Goal: Task Accomplishment & Management: Manage account settings

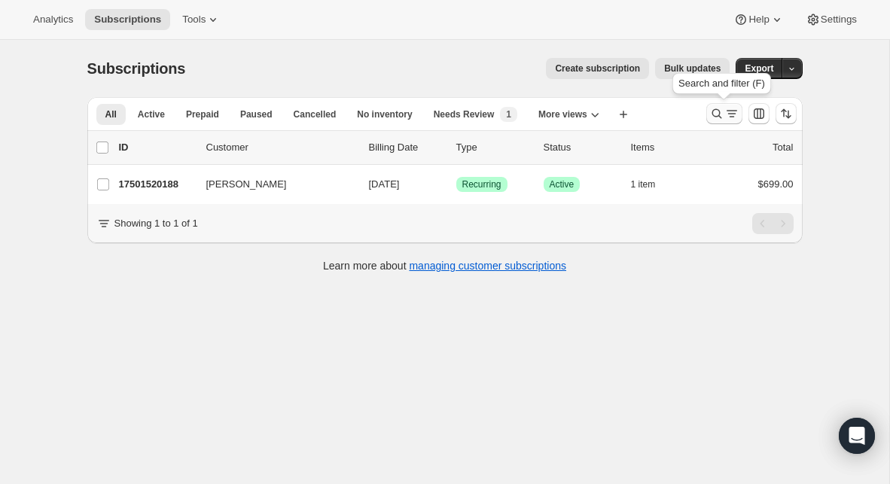
click at [723, 107] on icon "Search and filter results" at bounding box center [717, 113] width 15 height 15
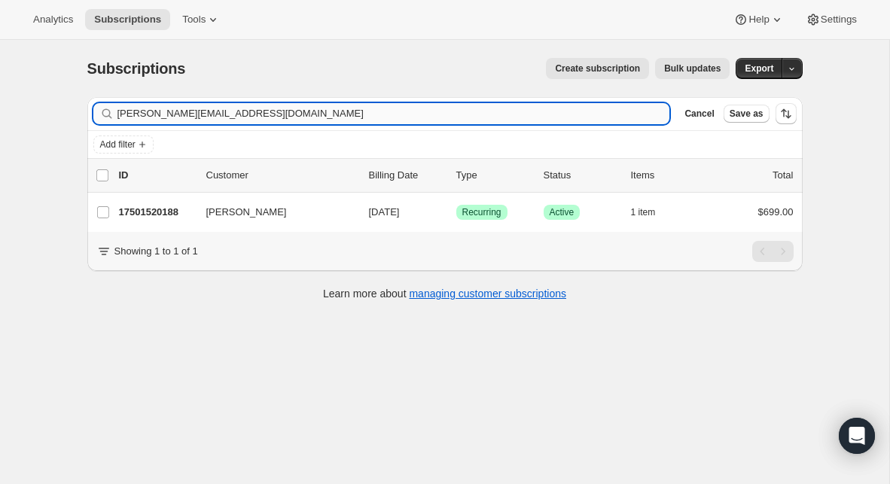
click at [396, 111] on input "[PERSON_NAME][EMAIL_ADDRESS][DOMAIN_NAME]" at bounding box center [394, 113] width 553 height 21
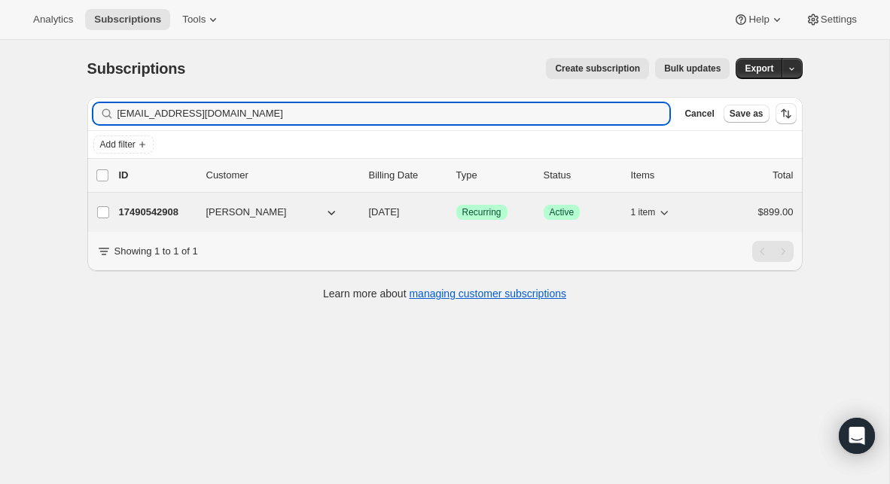
type input "[EMAIL_ADDRESS][DOMAIN_NAME]"
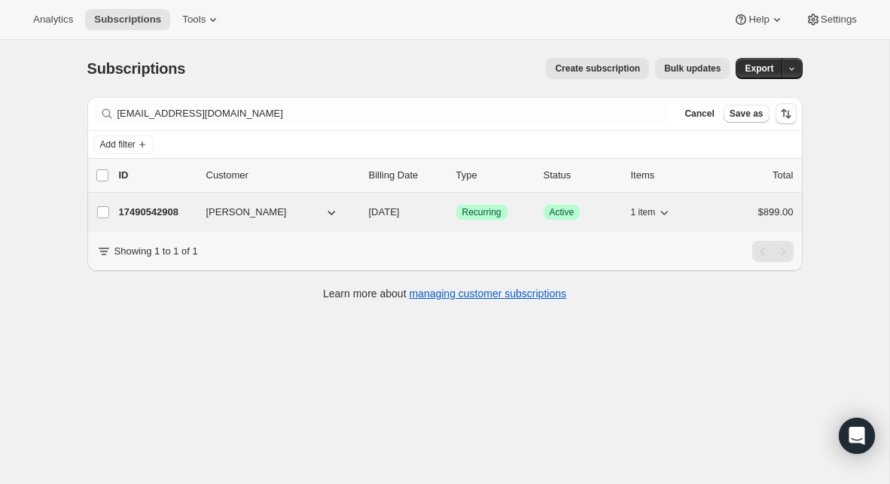
click at [126, 208] on p "17490542908" at bounding box center [156, 212] width 75 height 15
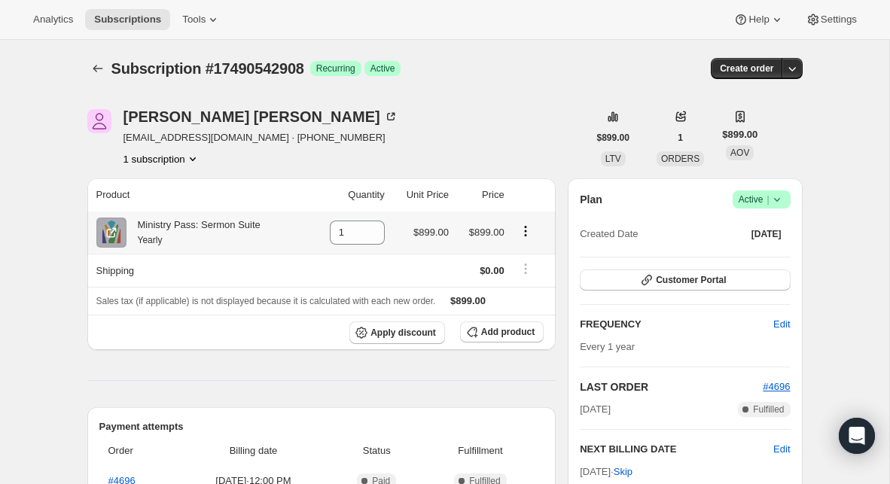
click at [526, 237] on icon "Product actions" at bounding box center [525, 231] width 15 height 15
click at [518, 256] on span "Swap variant" at bounding box center [525, 260] width 57 height 11
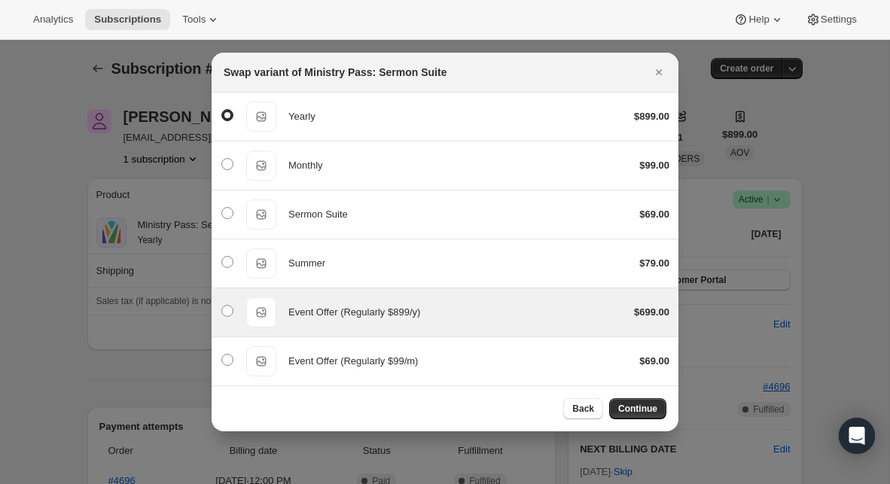
click at [455, 302] on div "Event Offer (Regularly $899/y) Event Offer (Regularly $899/y) $699.00" at bounding box center [445, 313] width 449 height 30
radio input "false"
radio input "true"
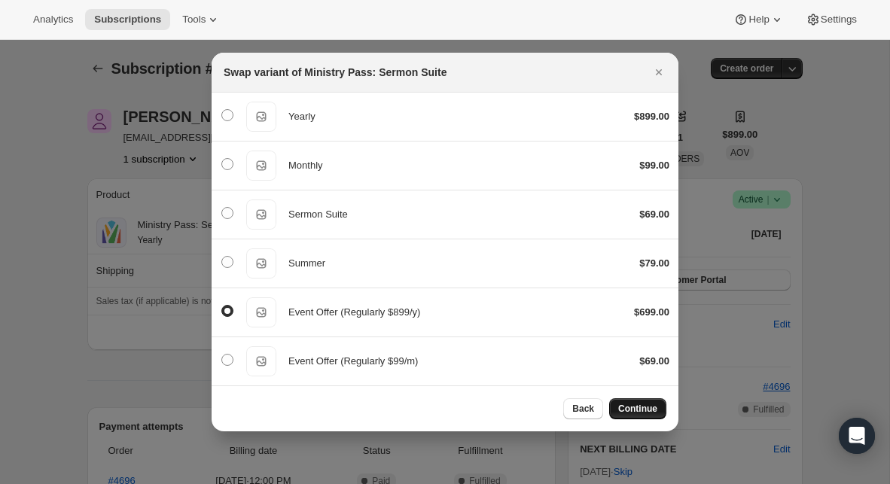
click at [621, 402] on button "Continue" at bounding box center [637, 409] width 57 height 21
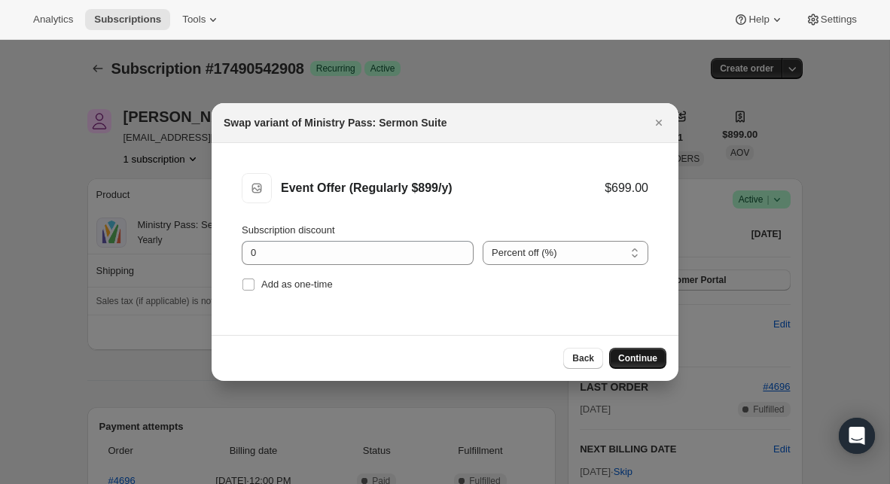
click at [640, 360] on span "Continue" at bounding box center [637, 359] width 39 height 12
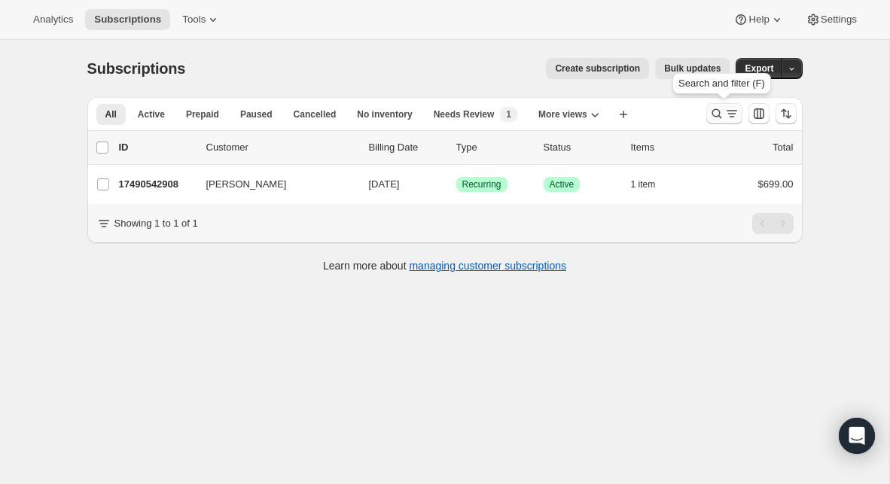
click at [714, 114] on icon "Search and filter results" at bounding box center [717, 113] width 15 height 15
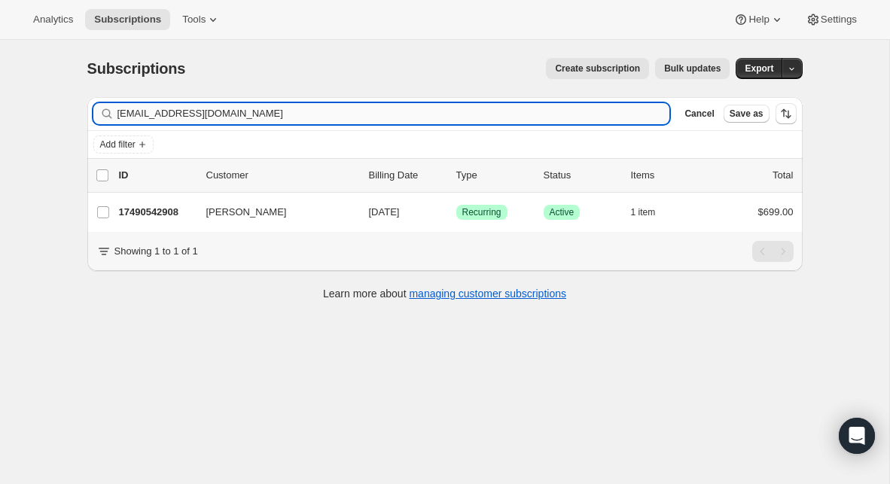
click at [310, 118] on input "[EMAIL_ADDRESS][DOMAIN_NAME]" at bounding box center [394, 113] width 553 height 21
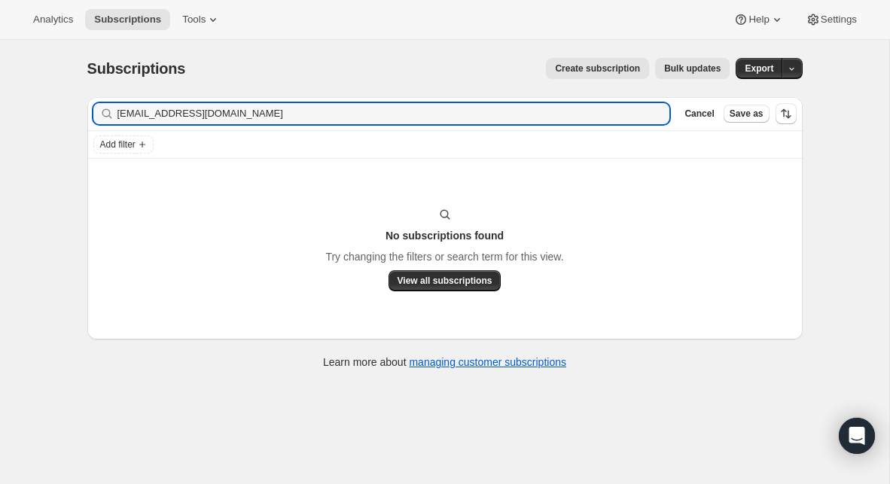
drag, startPoint x: 282, startPoint y: 117, endPoint x: 89, endPoint y: 116, distance: 192.9
click at [89, 116] on div "Filter subscribers [EMAIL_ADDRESS][DOMAIN_NAME] Clear Cancel Save as" at bounding box center [445, 113] width 716 height 33
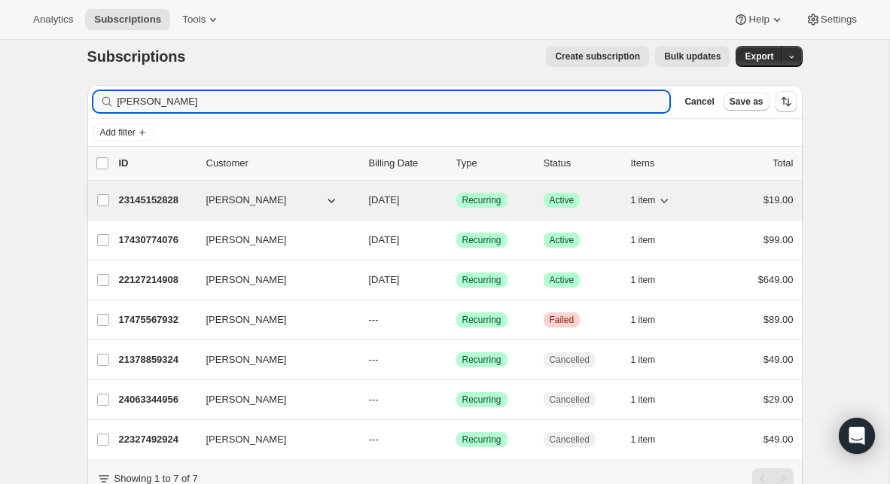
scroll to position [10, 0]
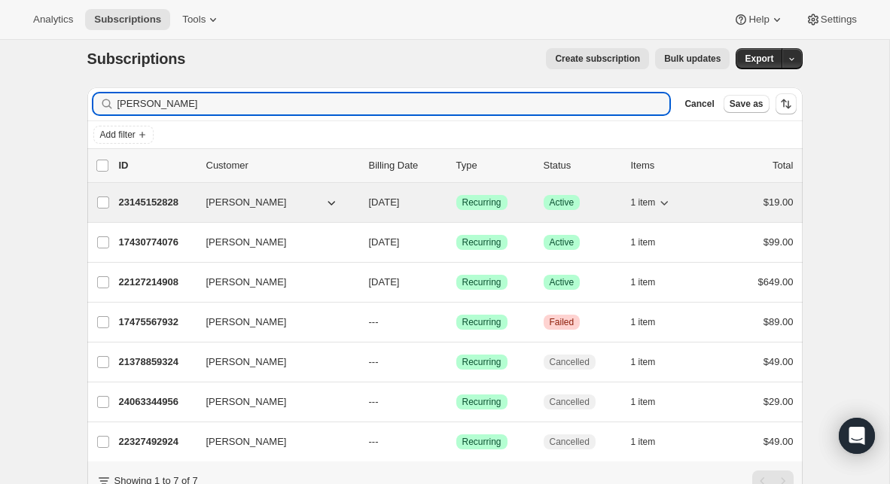
type input "[PERSON_NAME]"
click at [157, 206] on p "23145152828" at bounding box center [156, 202] width 75 height 15
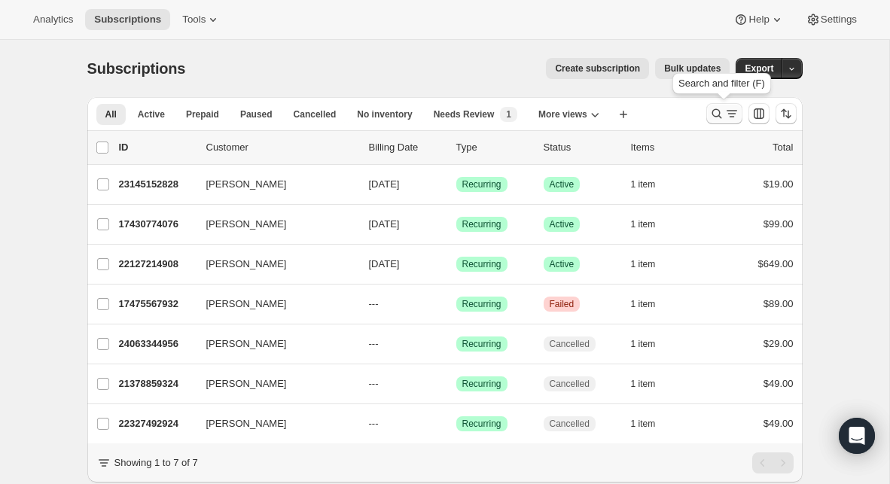
click at [721, 115] on icon "Search and filter results" at bounding box center [717, 113] width 15 height 15
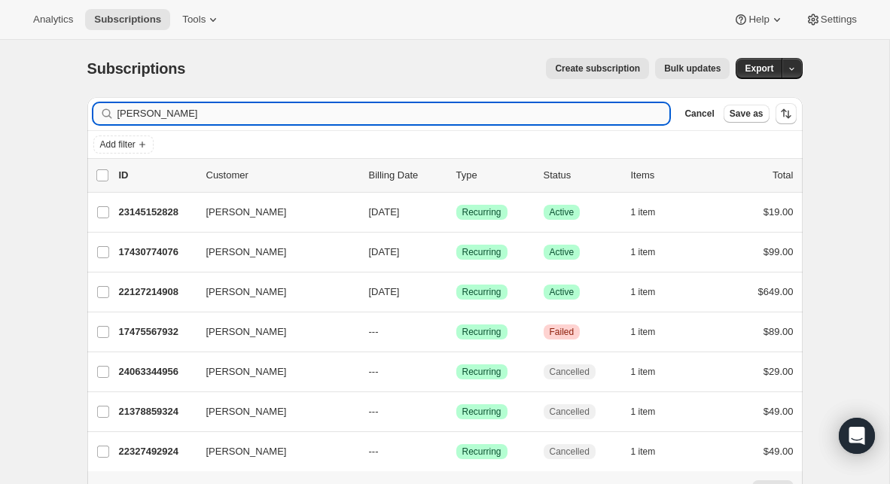
click at [233, 119] on input "[PERSON_NAME]" at bounding box center [394, 113] width 553 height 21
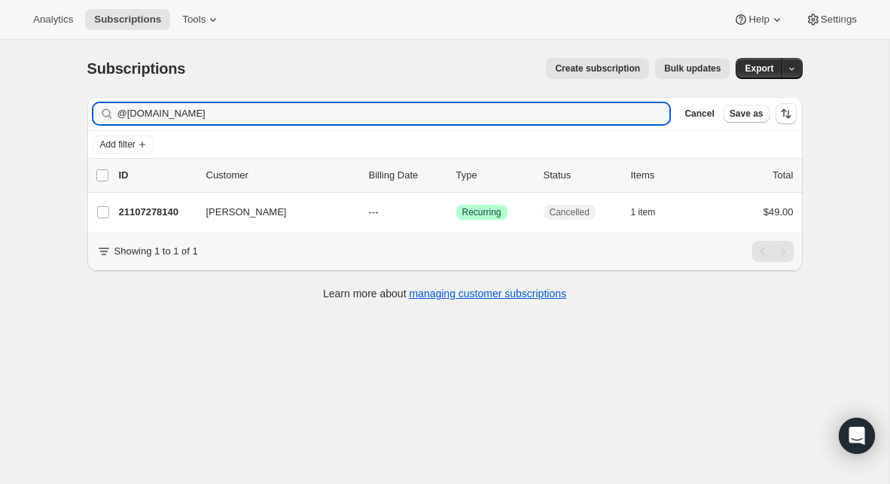
type input "@[DOMAIN_NAME]"
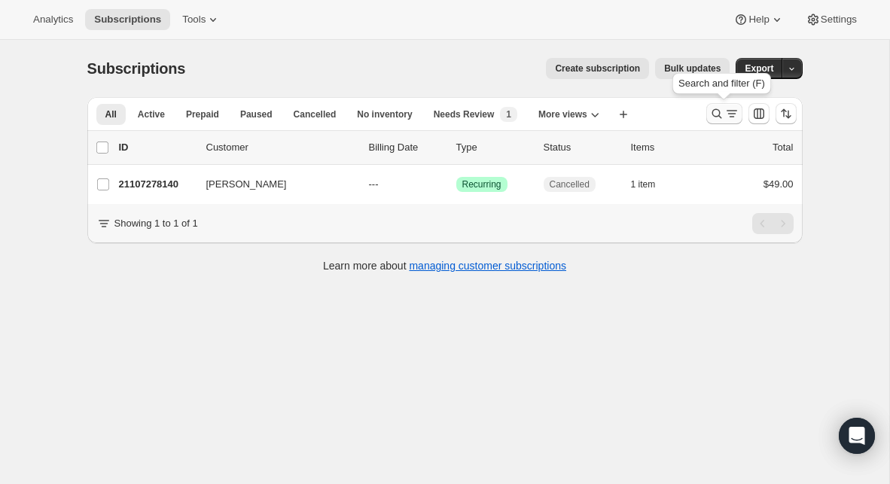
click at [713, 117] on icon "Search and filter results" at bounding box center [717, 113] width 15 height 15
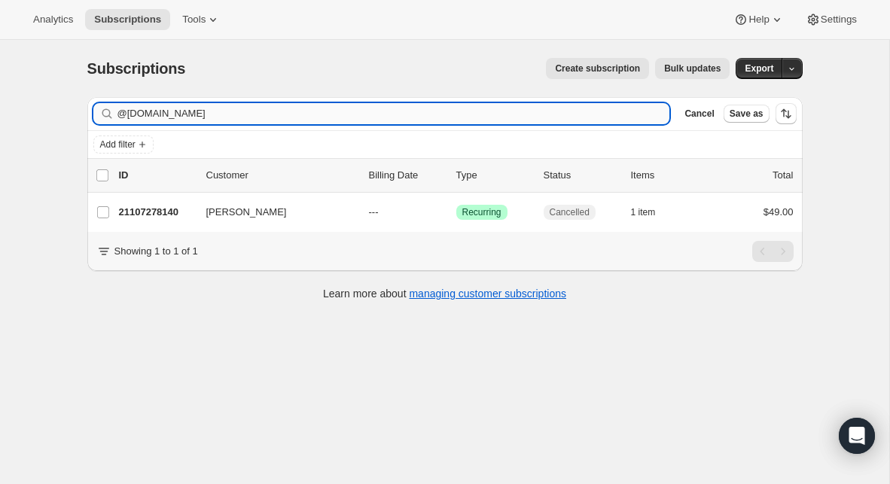
click at [339, 119] on input "@[DOMAIN_NAME]" at bounding box center [394, 113] width 553 height 21
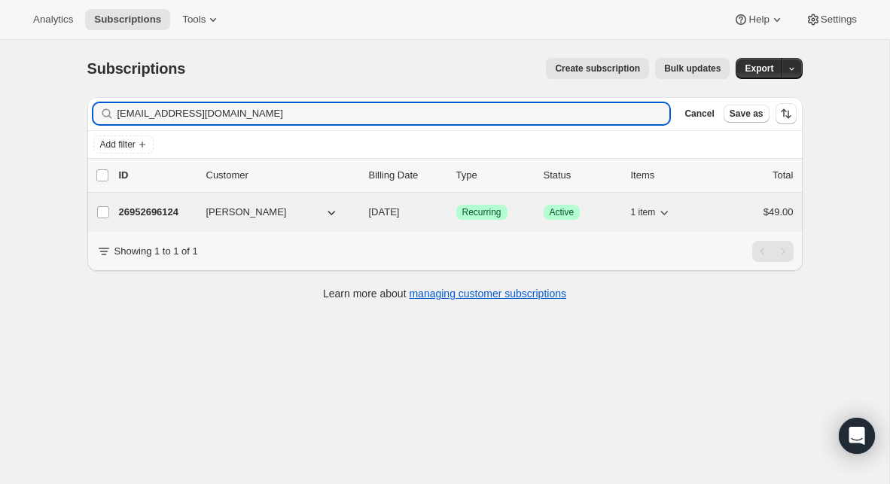
type input "[EMAIL_ADDRESS][DOMAIN_NAME]"
click at [168, 212] on p "26952696124" at bounding box center [156, 212] width 75 height 15
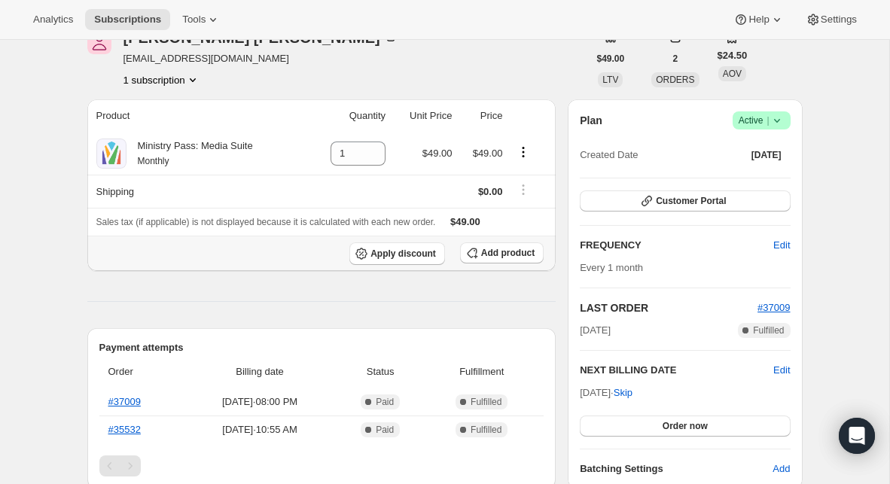
scroll to position [93, 0]
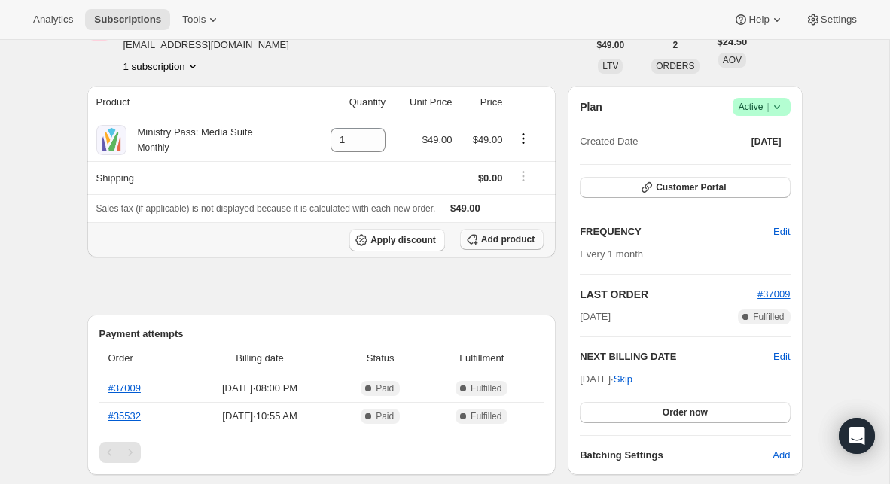
click at [494, 240] on span "Add product" at bounding box center [507, 240] width 53 height 12
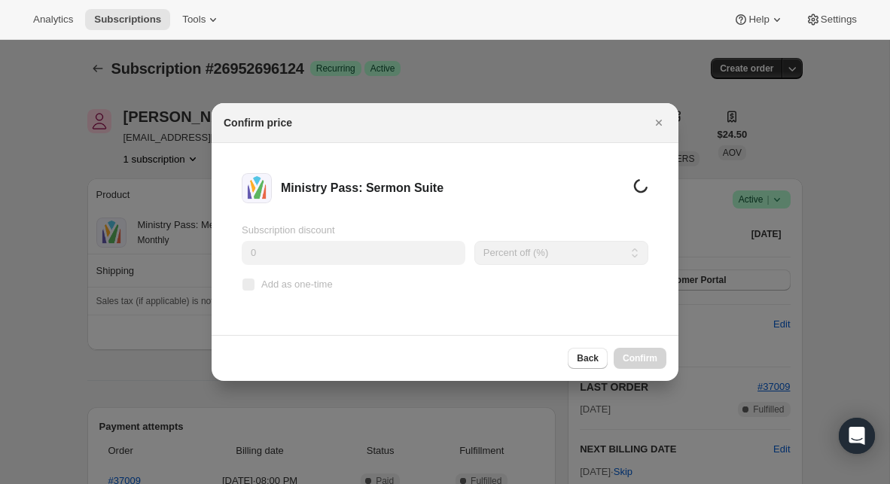
scroll to position [0, 0]
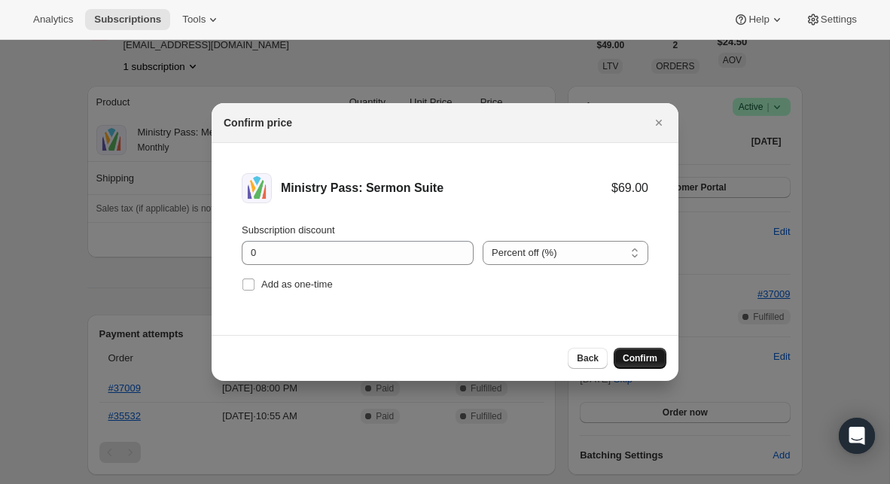
click at [645, 358] on span "Confirm" at bounding box center [640, 359] width 35 height 12
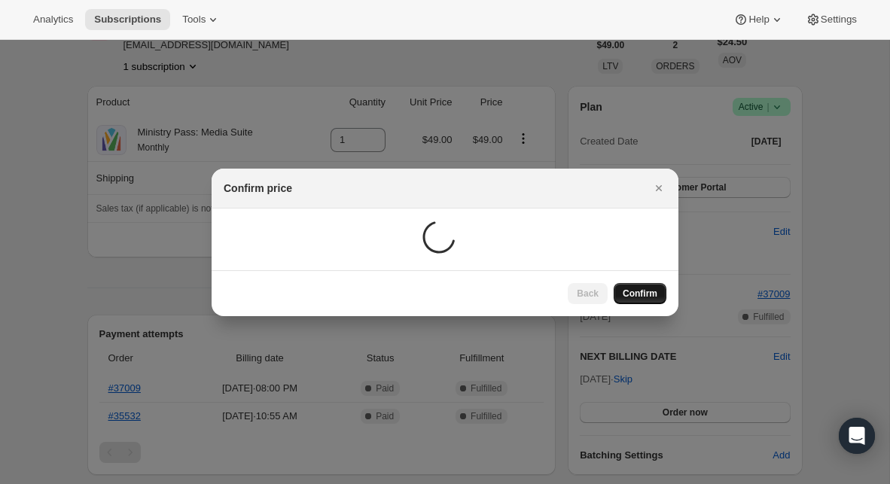
scroll to position [93, 0]
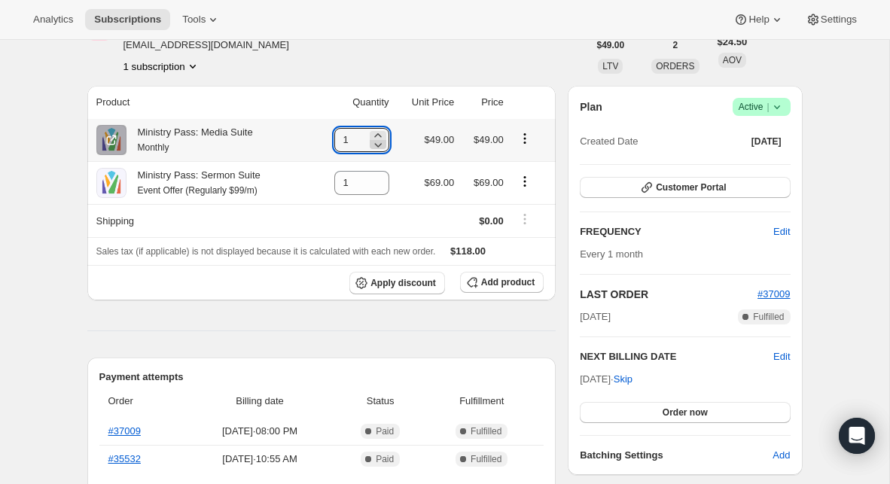
click at [375, 148] on icon at bounding box center [378, 144] width 15 height 15
type input "0"
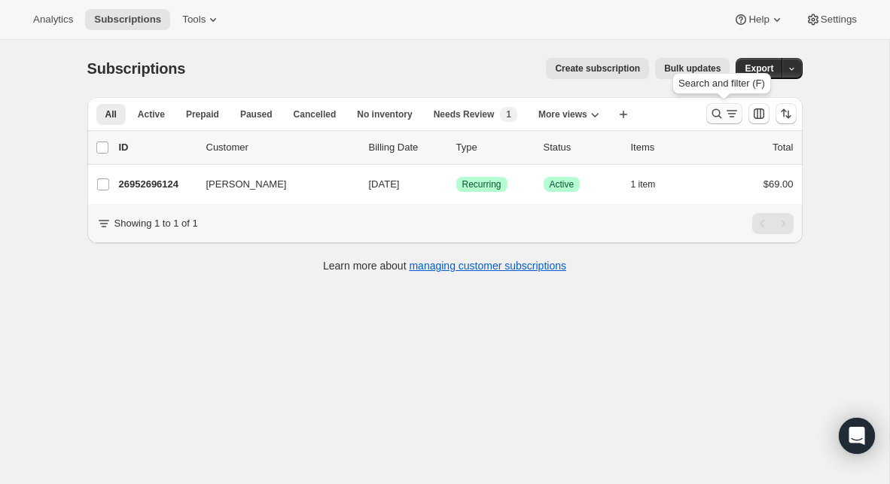
click at [711, 113] on icon "Search and filter results" at bounding box center [717, 113] width 15 height 15
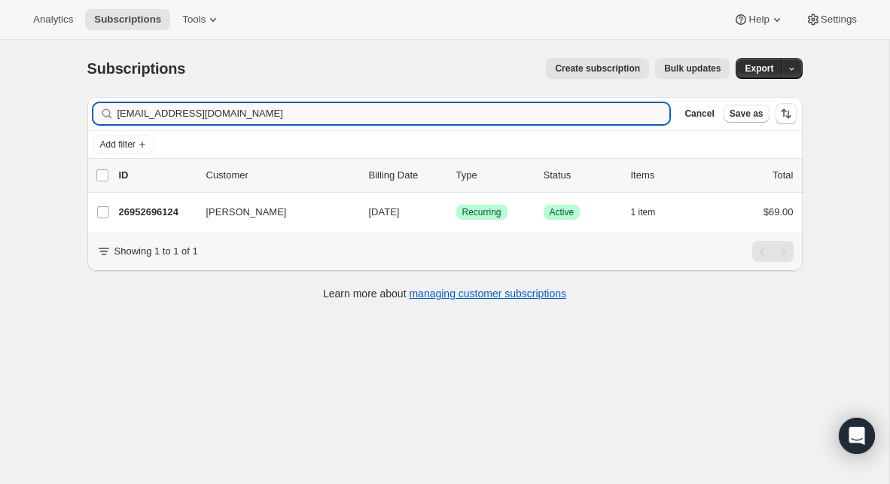
click at [478, 108] on input "[EMAIL_ADDRESS][DOMAIN_NAME]" at bounding box center [394, 113] width 553 height 21
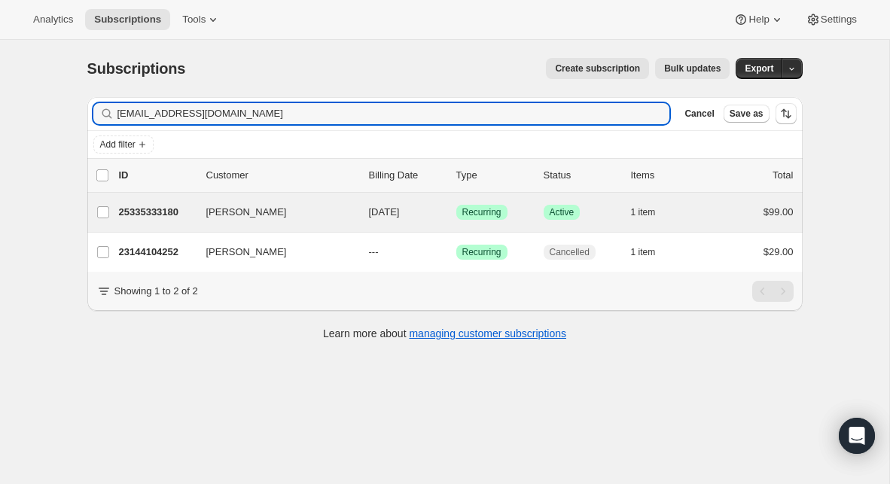
type input "[EMAIL_ADDRESS][DOMAIN_NAME]"
click at [154, 227] on div "[PERSON_NAME] 25335333180 [PERSON_NAME] [DATE] Success Recurring Success Active…" at bounding box center [445, 212] width 716 height 39
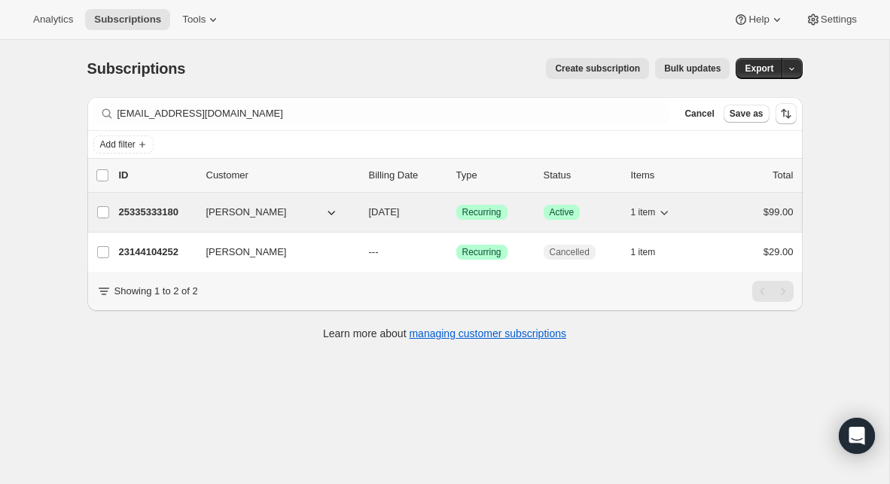
click at [157, 215] on p "25335333180" at bounding box center [156, 212] width 75 height 15
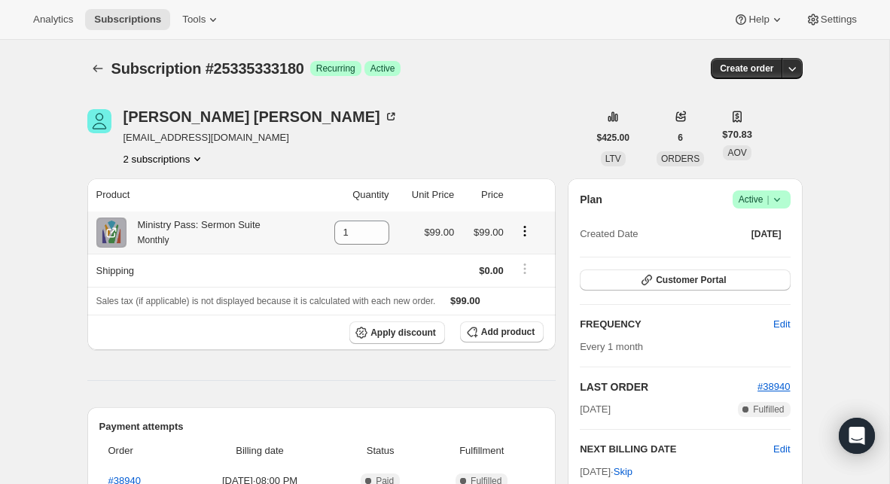
click at [524, 229] on icon "Product actions" at bounding box center [525, 231] width 15 height 15
click at [521, 255] on span "Swap variant" at bounding box center [524, 260] width 57 height 11
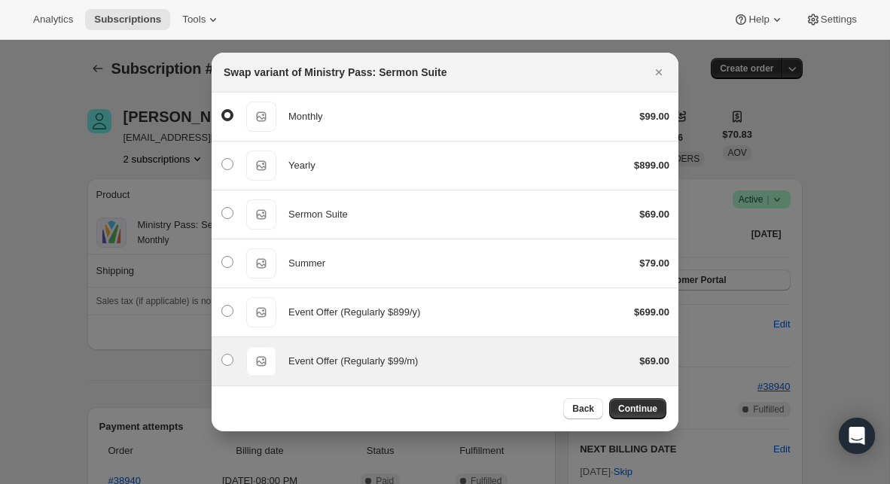
click at [457, 350] on div "Event Offer (Regularly $99/m) Event Offer (Regularly $99/m) $69.00" at bounding box center [445, 362] width 449 height 30
radio input "false"
radio input "true"
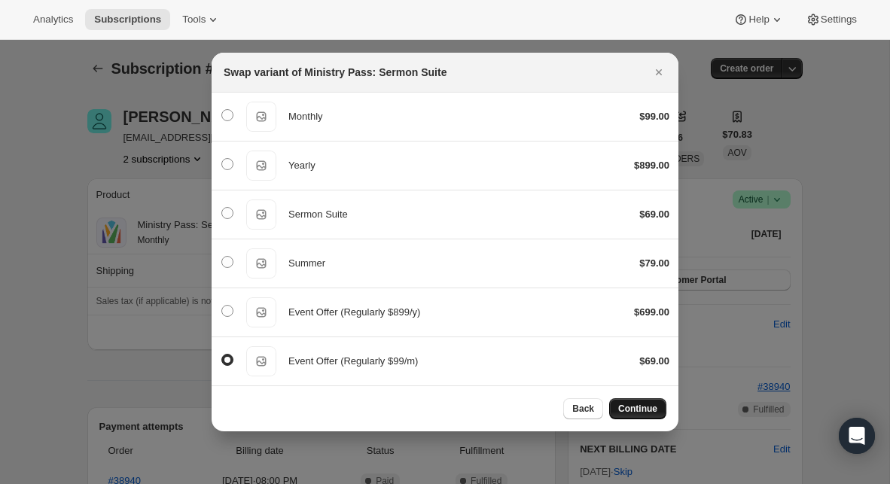
click at [637, 401] on button "Continue" at bounding box center [637, 409] width 57 height 21
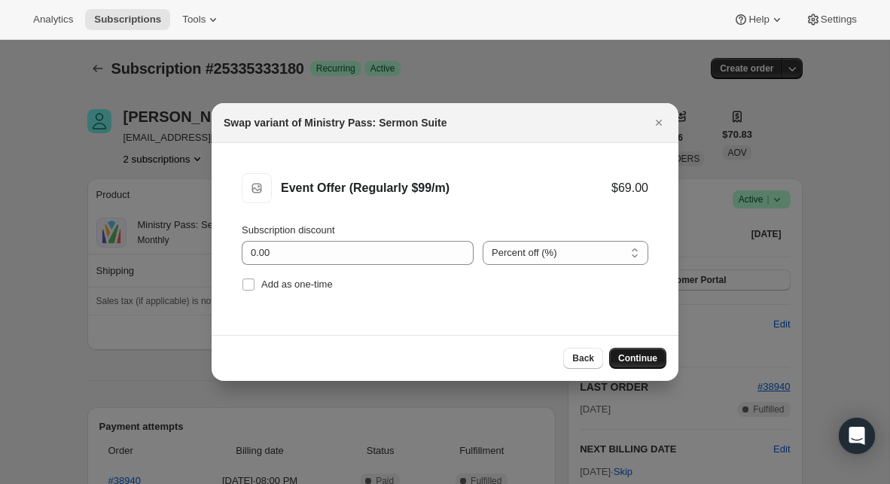
click at [657, 354] on span "Continue" at bounding box center [637, 359] width 39 height 12
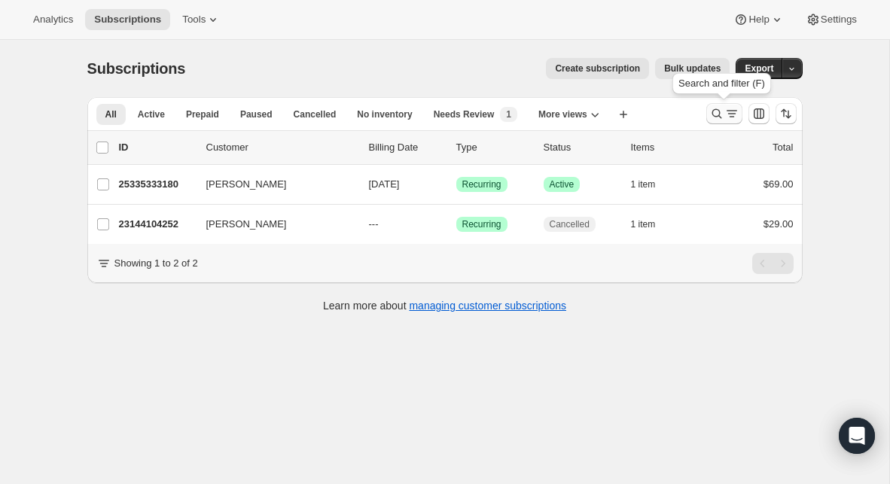
click at [710, 113] on icon "Search and filter results" at bounding box center [717, 113] width 15 height 15
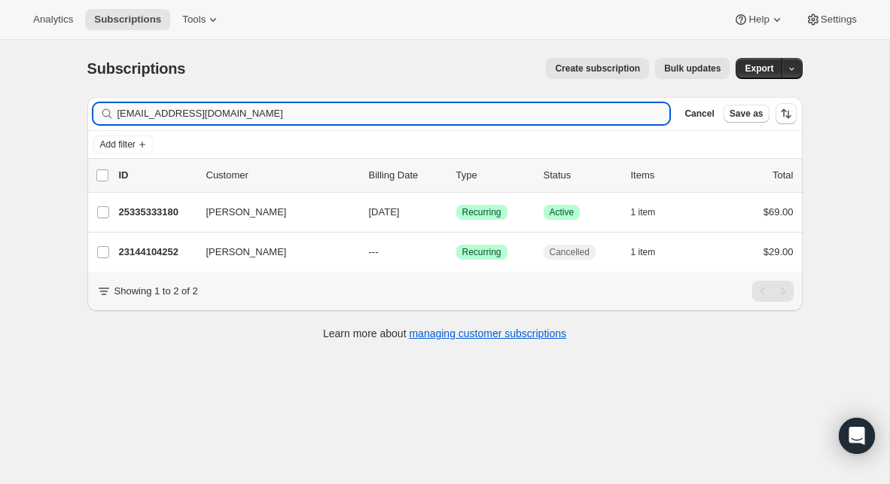
click at [375, 116] on input "[EMAIL_ADDRESS][DOMAIN_NAME]" at bounding box center [394, 113] width 553 height 21
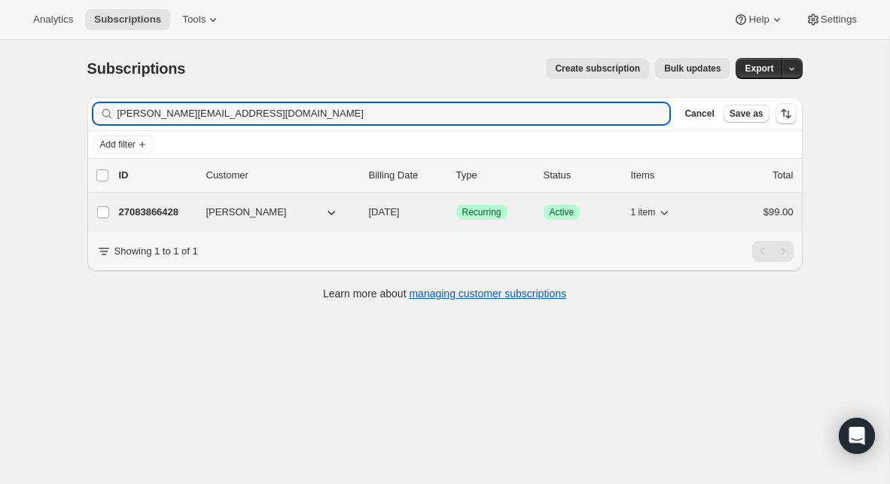
type input "[PERSON_NAME][EMAIL_ADDRESS][DOMAIN_NAME]"
click at [165, 213] on p "27083866428" at bounding box center [156, 212] width 75 height 15
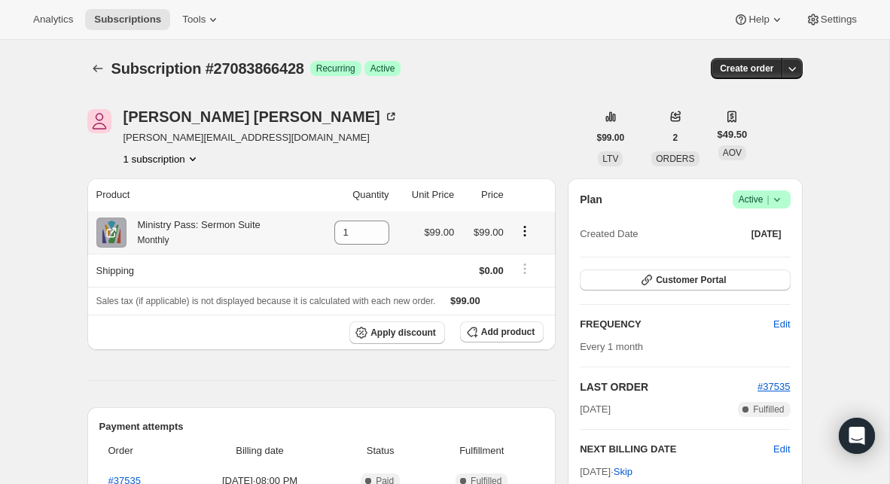
click at [527, 224] on icon "Product actions" at bounding box center [525, 231] width 15 height 15
click at [523, 255] on span "Swap variant" at bounding box center [524, 260] width 57 height 11
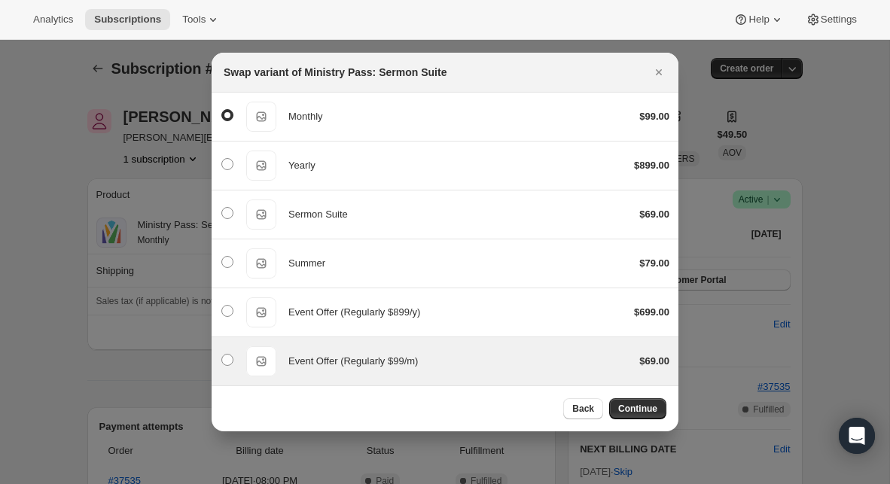
click at [492, 353] on div "Event Offer (Regularly $99/m) Event Offer (Regularly $99/m) $69.00" at bounding box center [445, 362] width 449 height 30
radio input "false"
radio input "true"
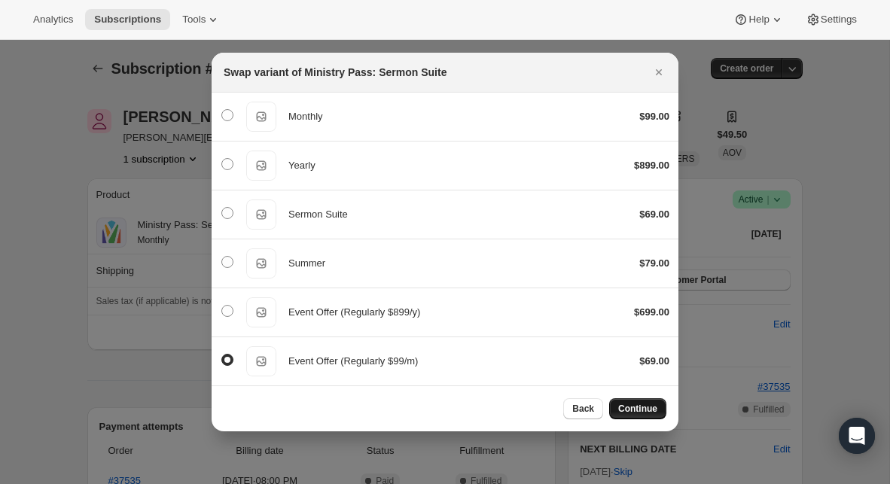
click at [628, 407] on span "Continue" at bounding box center [637, 409] width 39 height 12
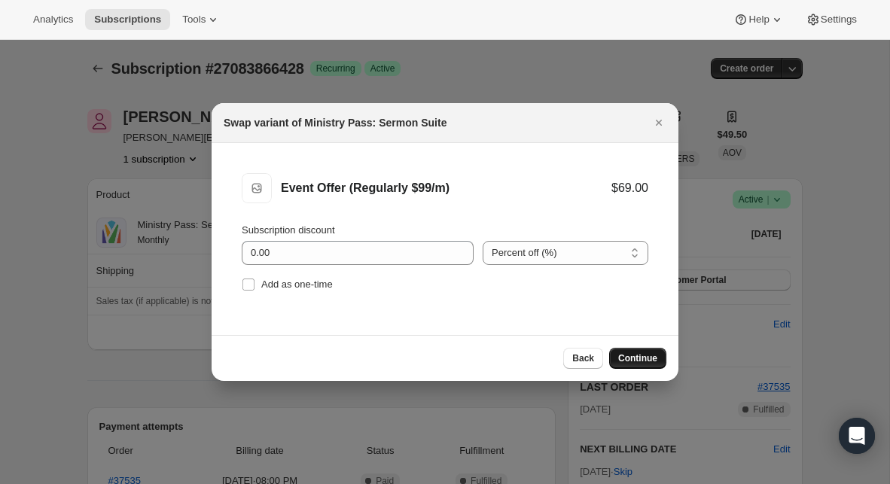
click at [639, 368] on button "Continue" at bounding box center [637, 358] width 57 height 21
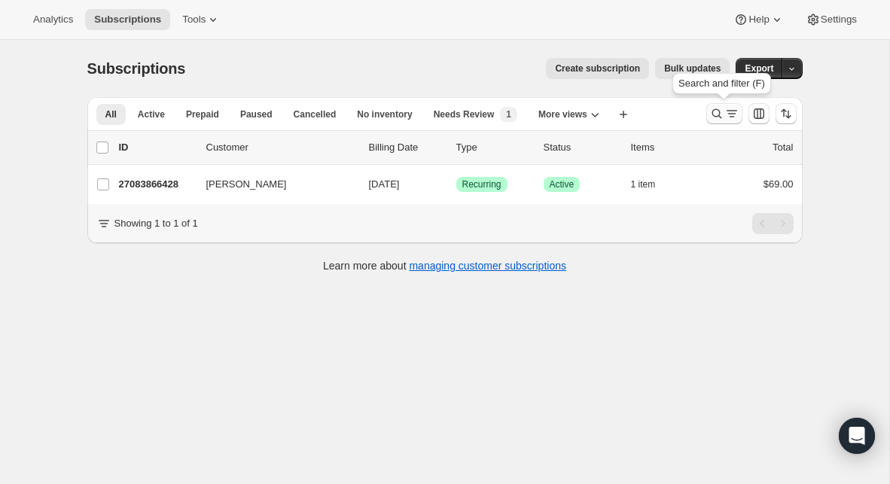
click at [722, 117] on icon "Search and filter results" at bounding box center [717, 113] width 15 height 15
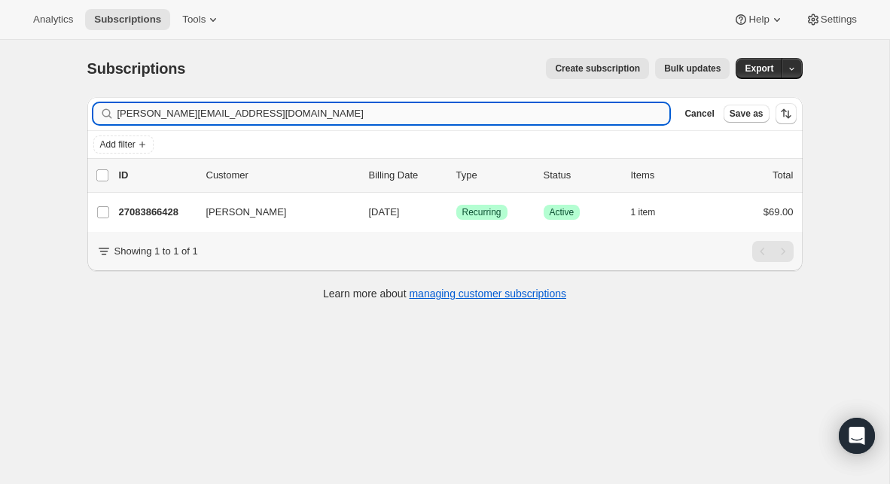
click at [444, 118] on input "[PERSON_NAME][EMAIL_ADDRESS][DOMAIN_NAME]" at bounding box center [394, 113] width 553 height 21
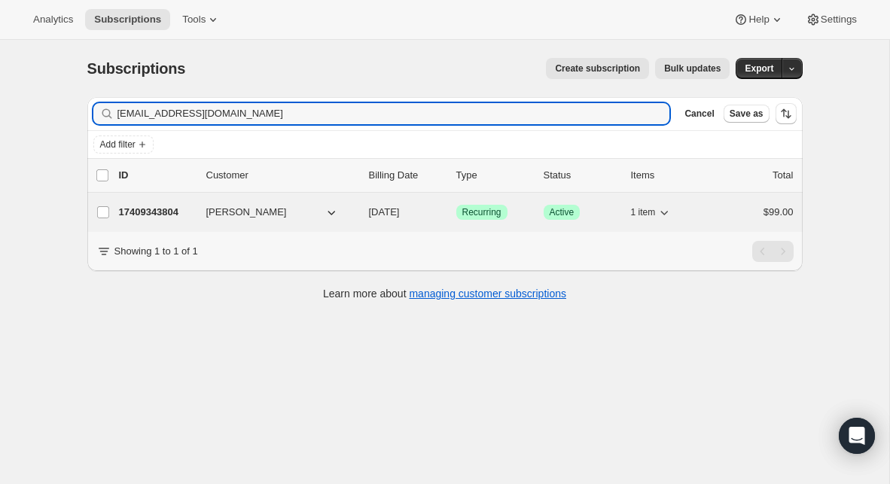
type input "[EMAIL_ADDRESS][DOMAIN_NAME]"
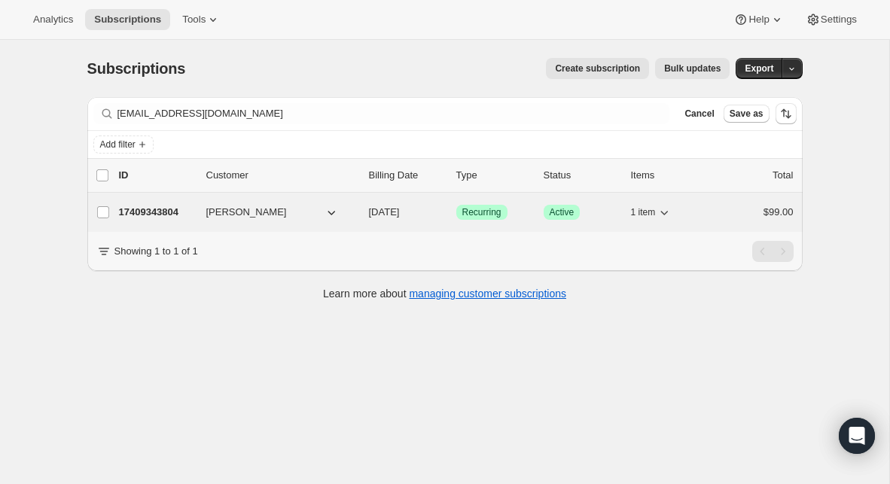
click at [160, 215] on p "17409343804" at bounding box center [156, 212] width 75 height 15
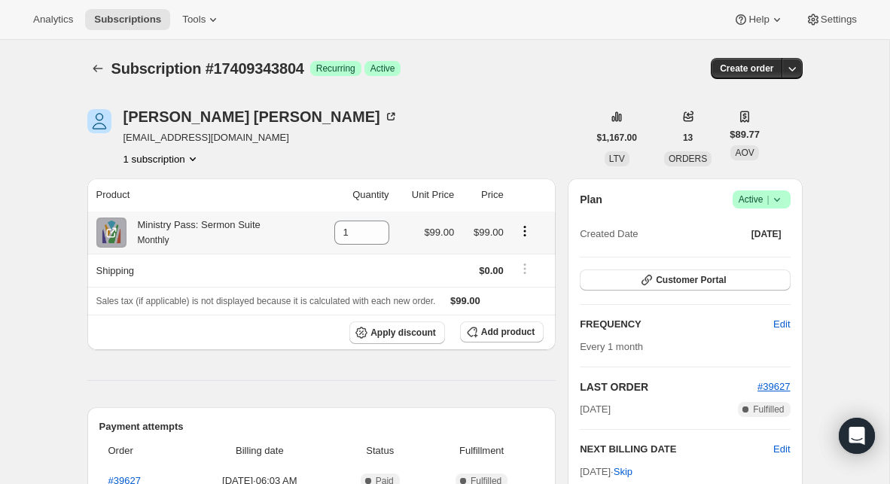
click at [529, 229] on icon "Product actions" at bounding box center [525, 231] width 15 height 15
click at [516, 261] on span "Swap variant" at bounding box center [524, 260] width 57 height 11
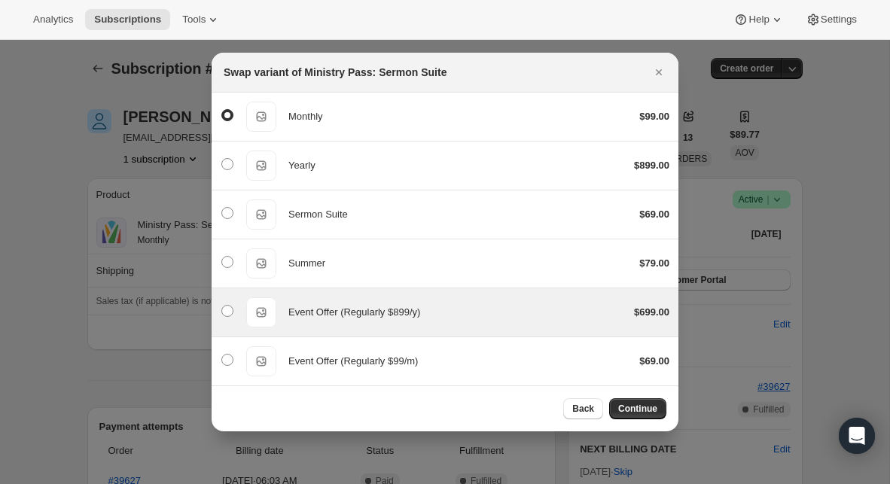
click at [414, 308] on span "Event Offer (Regularly $899/y)" at bounding box center [355, 312] width 132 height 11
radio input "false"
radio input "true"
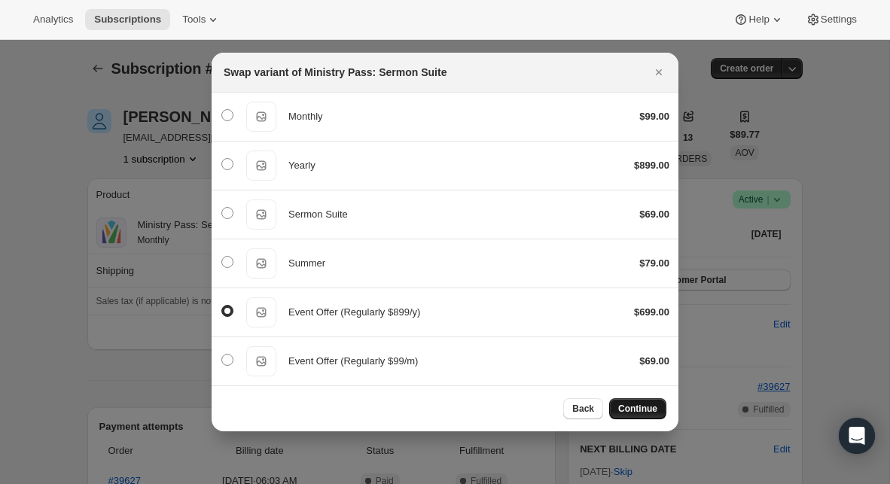
click at [649, 405] on span "Continue" at bounding box center [637, 409] width 39 height 12
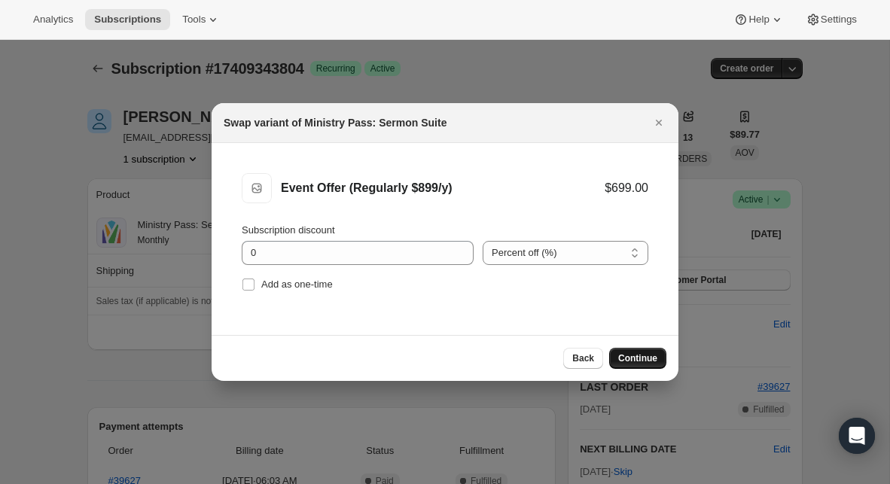
click at [634, 365] on button "Continue" at bounding box center [637, 358] width 57 height 21
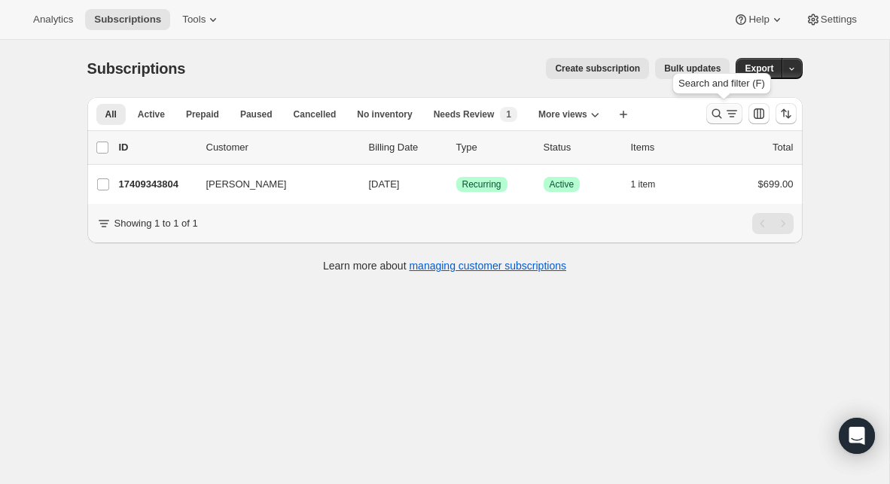
click at [721, 116] on icon "Search and filter results" at bounding box center [717, 113] width 15 height 15
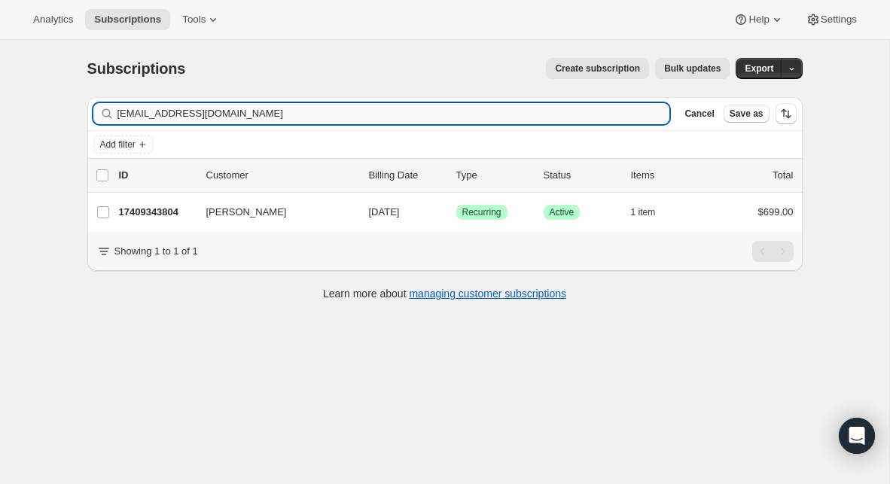
click at [444, 120] on input "[EMAIL_ADDRESS][DOMAIN_NAME]" at bounding box center [394, 113] width 553 height 21
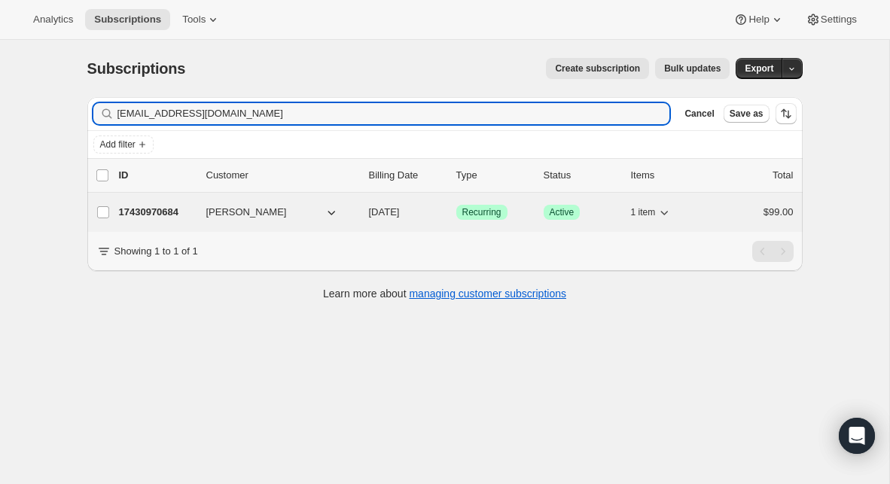
type input "[EMAIL_ADDRESS][DOMAIN_NAME]"
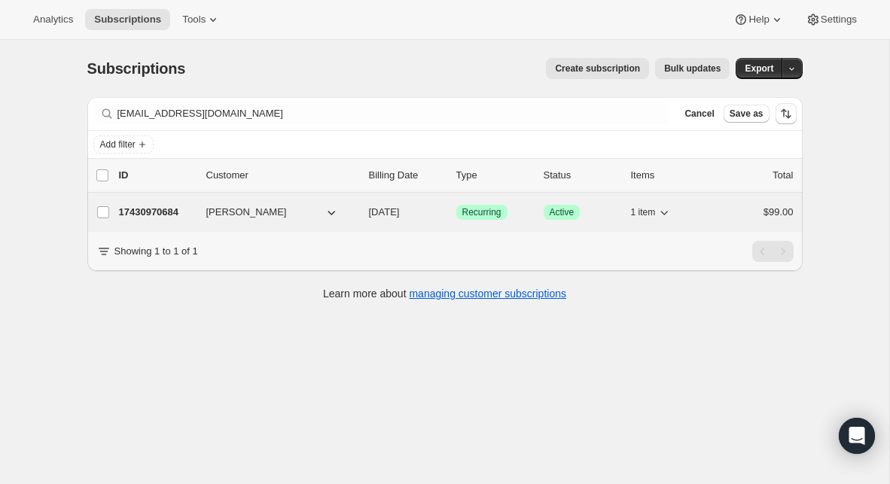
click at [162, 216] on p "17430970684" at bounding box center [156, 212] width 75 height 15
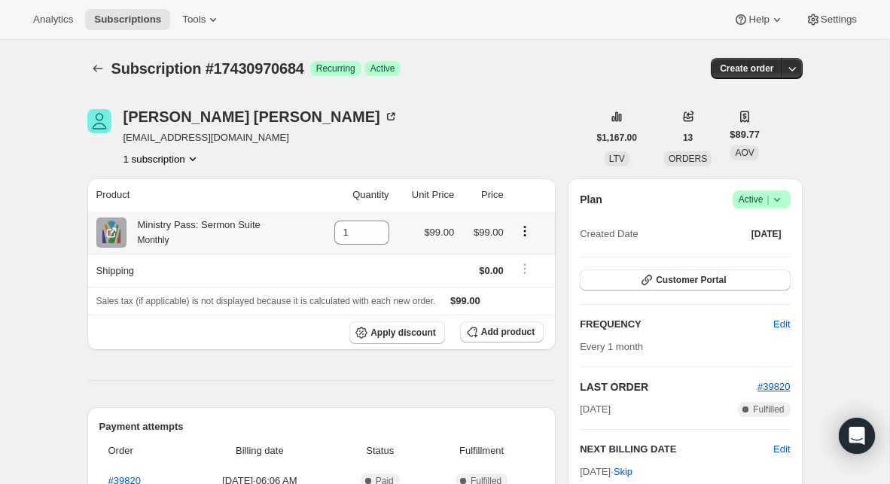
click at [527, 234] on icon "Product actions" at bounding box center [525, 231] width 15 height 15
click at [513, 256] on span "Swap variant" at bounding box center [524, 260] width 57 height 11
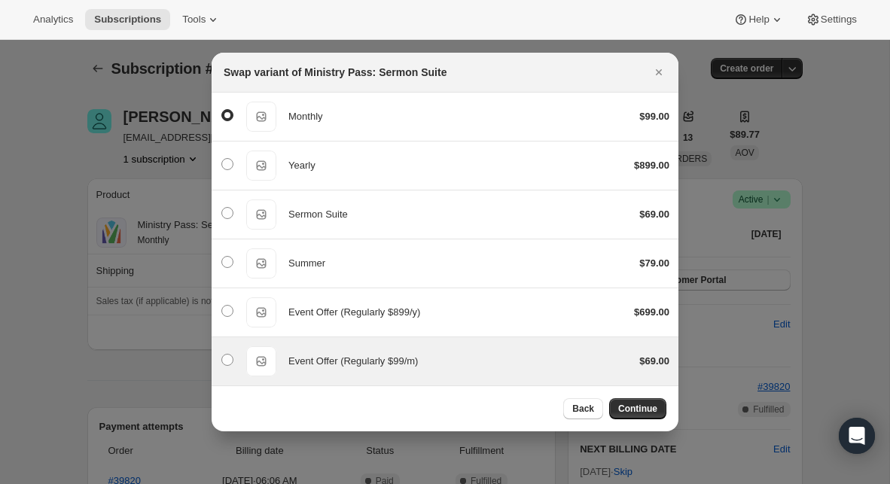
click at [347, 348] on div "Event Offer (Regularly $99/m) Event Offer (Regularly $99/m) $69.00" at bounding box center [445, 362] width 449 height 30
radio input "false"
radio input "true"
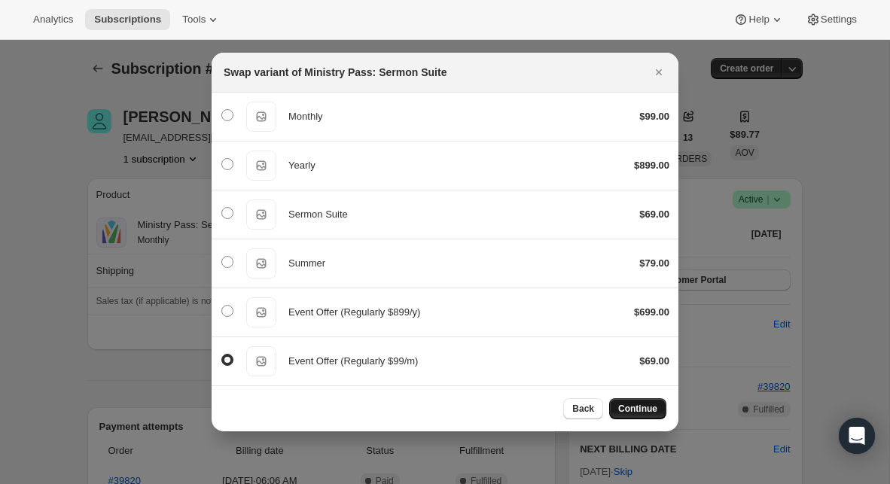
click at [652, 405] on span "Continue" at bounding box center [637, 409] width 39 height 12
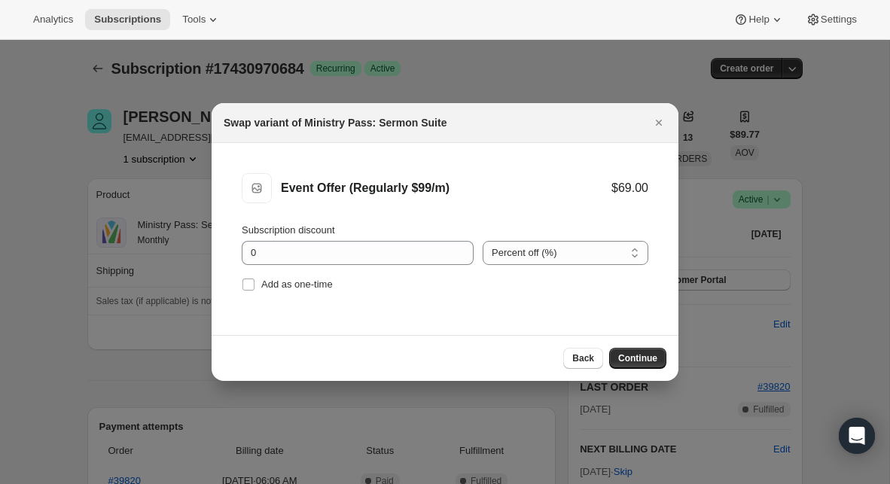
click at [643, 379] on div "Back Continue" at bounding box center [445, 358] width 467 height 46
click at [643, 359] on span "Continue" at bounding box center [637, 359] width 39 height 12
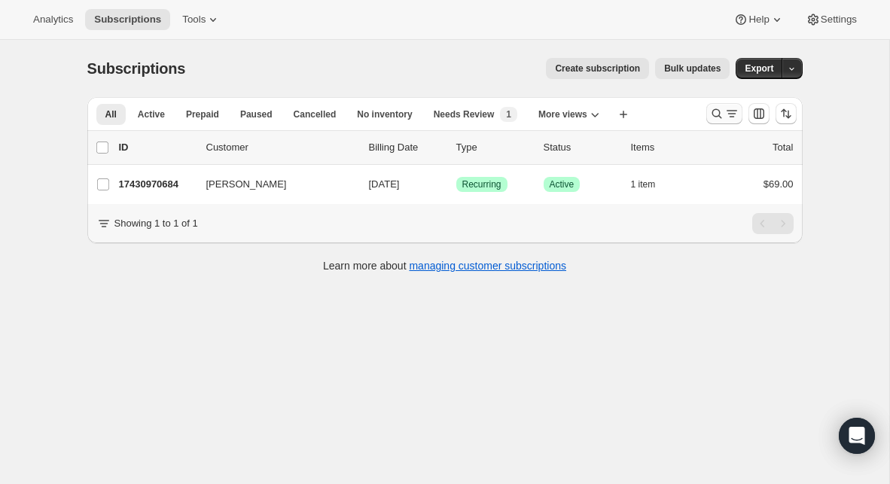
click at [707, 120] on button "Search and filter results" at bounding box center [725, 113] width 36 height 21
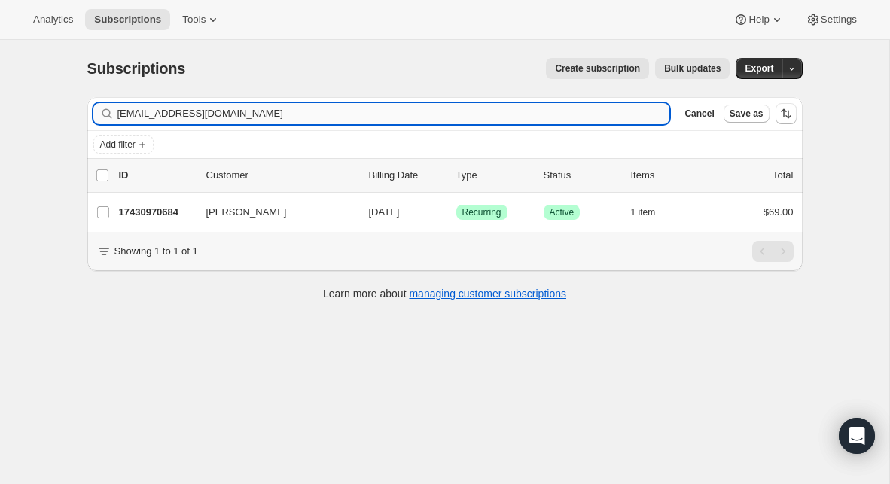
click at [472, 112] on input "[EMAIL_ADDRESS][DOMAIN_NAME]" at bounding box center [394, 113] width 553 height 21
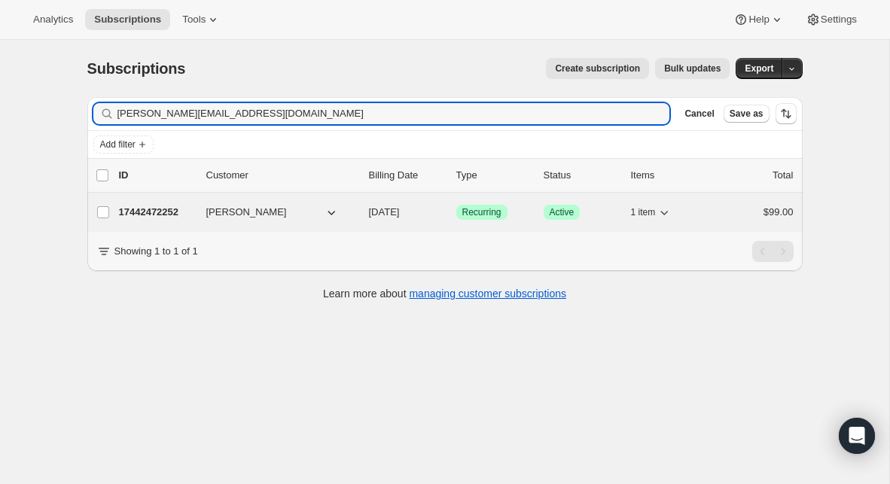
type input "[PERSON_NAME][EMAIL_ADDRESS][DOMAIN_NAME]"
click at [163, 212] on p "17442472252" at bounding box center [156, 212] width 75 height 15
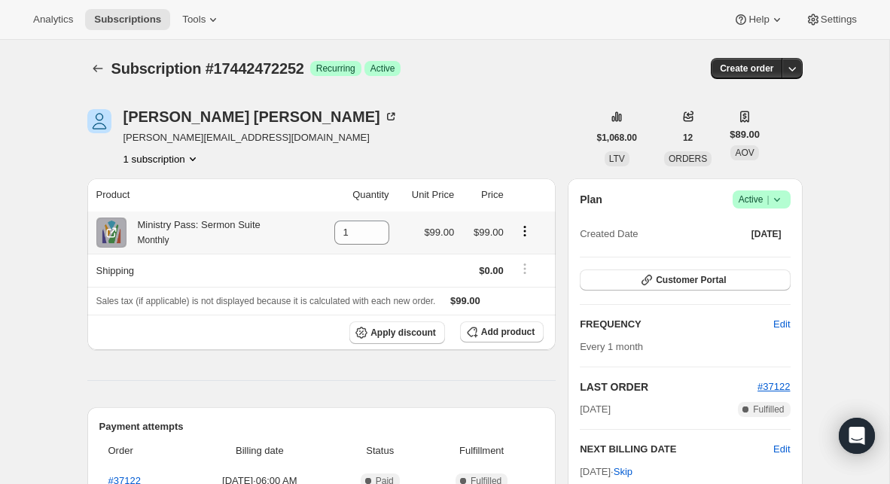
click at [529, 227] on icon "Product actions" at bounding box center [525, 231] width 15 height 15
click at [520, 261] on span "Swap variant" at bounding box center [524, 260] width 57 height 11
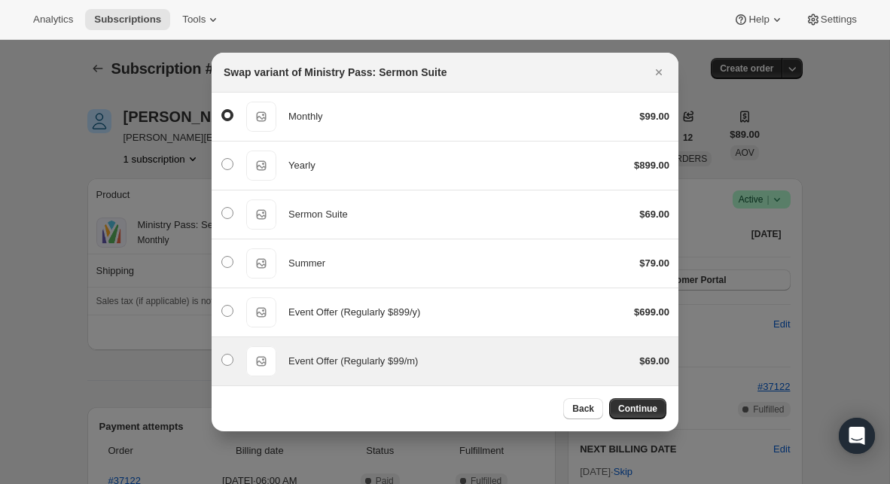
click at [470, 343] on div "Event Offer (Regularly $99/m) Event Offer (Regularly $99/m) $69.00" at bounding box center [445, 361] width 467 height 48
radio input "false"
radio input "true"
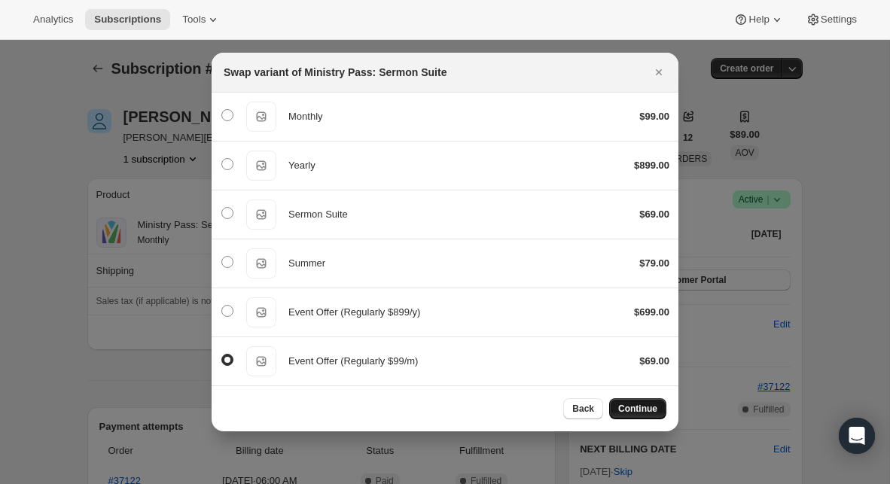
click at [654, 405] on span "Continue" at bounding box center [637, 409] width 39 height 12
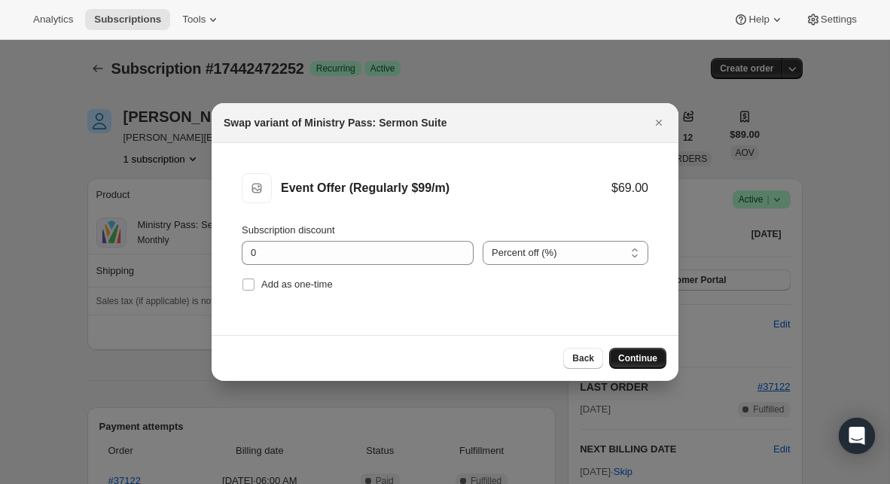
click at [640, 356] on span "Continue" at bounding box center [637, 359] width 39 height 12
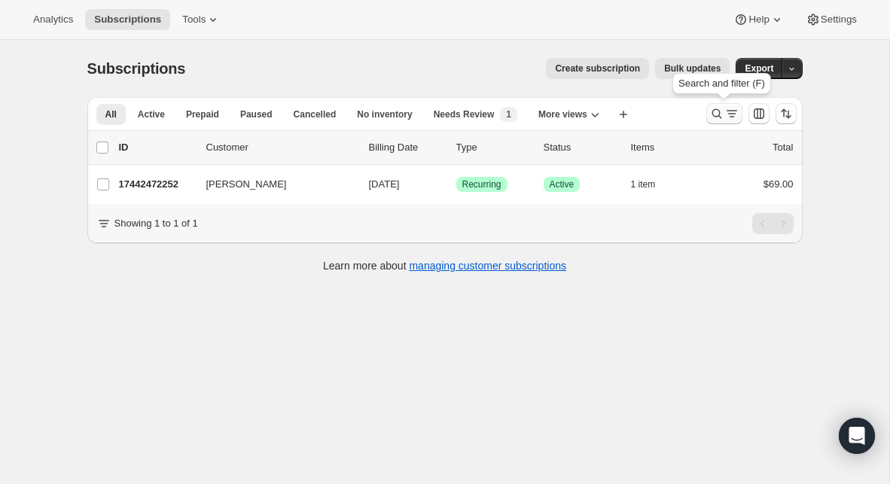
click at [720, 116] on icon "Search and filter results" at bounding box center [717, 113] width 15 height 15
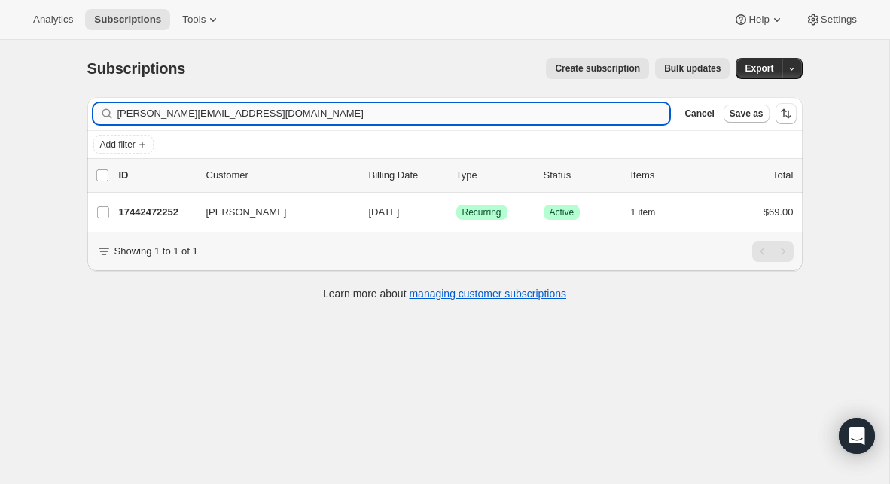
click at [432, 110] on input "[PERSON_NAME][EMAIL_ADDRESS][DOMAIN_NAME]" at bounding box center [394, 113] width 553 height 21
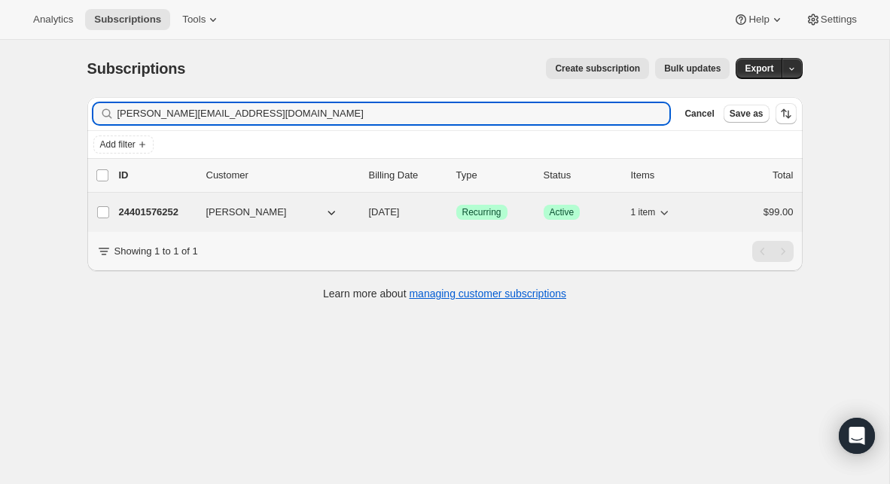
type input "[PERSON_NAME][EMAIL_ADDRESS][DOMAIN_NAME]"
click at [167, 218] on p "24401576252" at bounding box center [156, 212] width 75 height 15
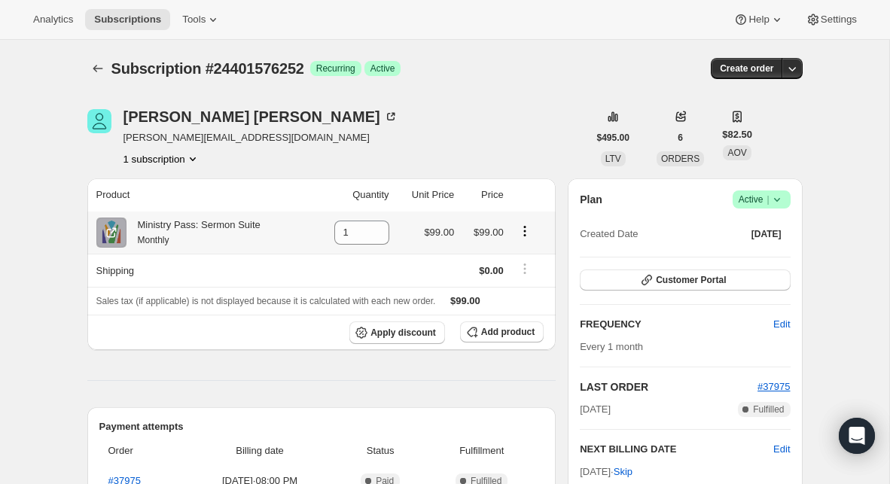
click at [532, 230] on icon "Product actions" at bounding box center [525, 231] width 15 height 15
click at [524, 266] on span "Swap variant" at bounding box center [524, 260] width 57 height 11
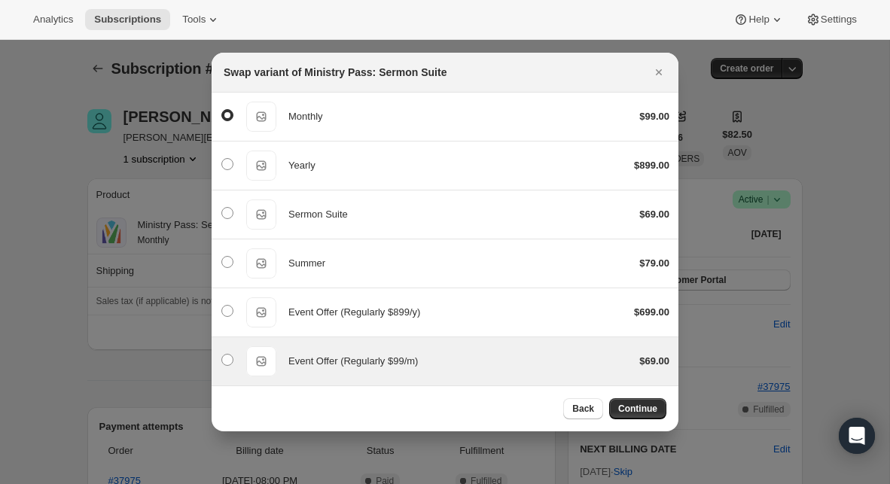
click at [389, 360] on span "Event Offer (Regularly $99/m)" at bounding box center [354, 361] width 130 height 11
radio input "false"
radio input "true"
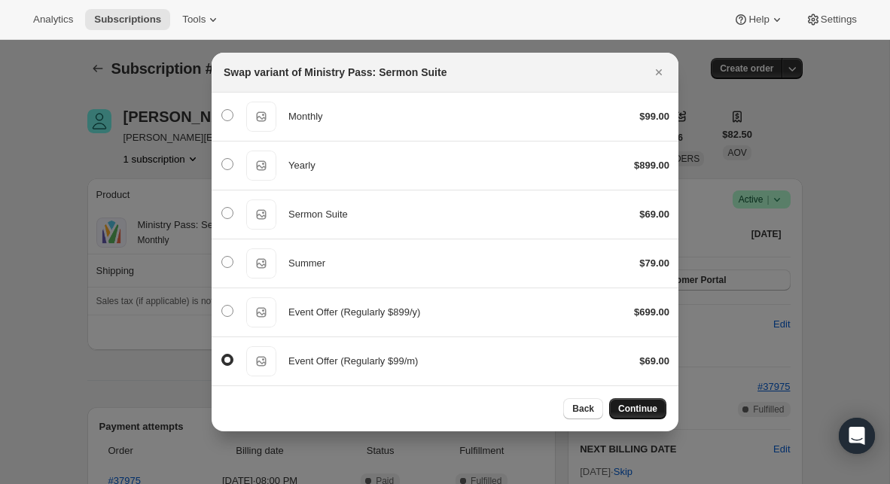
click at [626, 400] on button "Continue" at bounding box center [637, 409] width 57 height 21
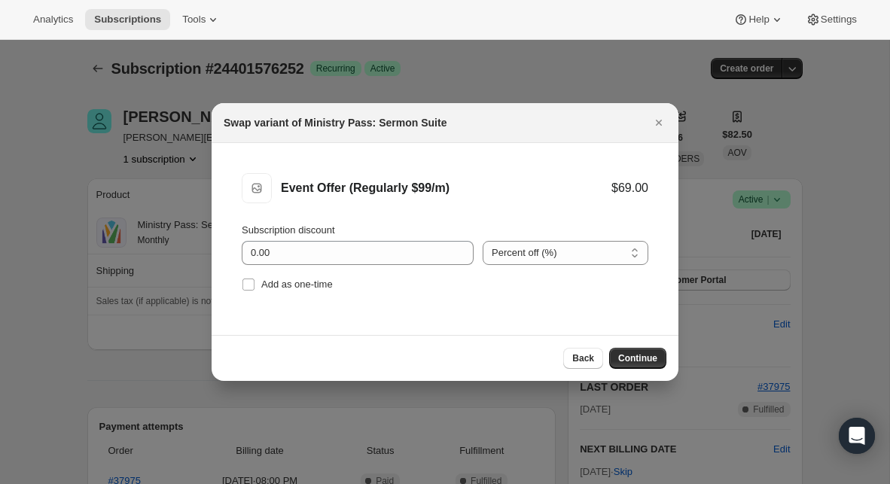
click at [623, 346] on div "Back Continue" at bounding box center [445, 358] width 467 height 46
click at [632, 350] on button "Continue" at bounding box center [637, 358] width 57 height 21
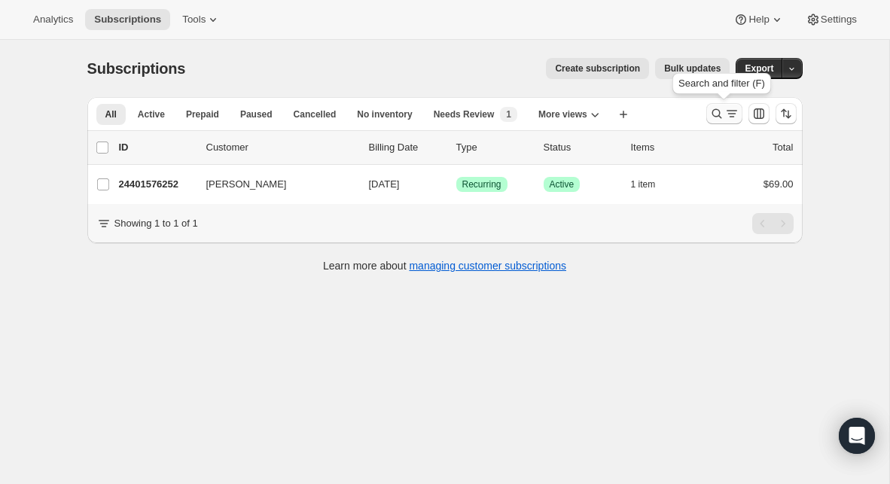
click at [713, 113] on icon "Search and filter results" at bounding box center [717, 113] width 15 height 15
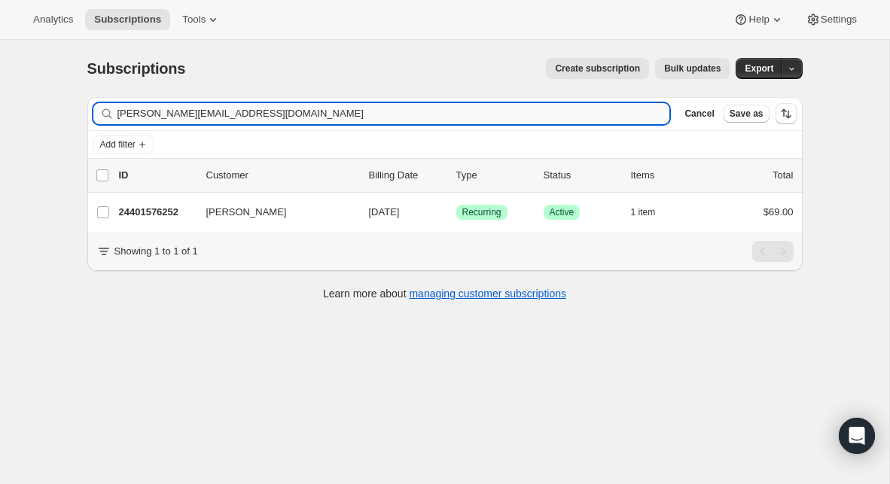
click at [415, 120] on input "[PERSON_NAME][EMAIL_ADDRESS][DOMAIN_NAME]" at bounding box center [394, 113] width 553 height 21
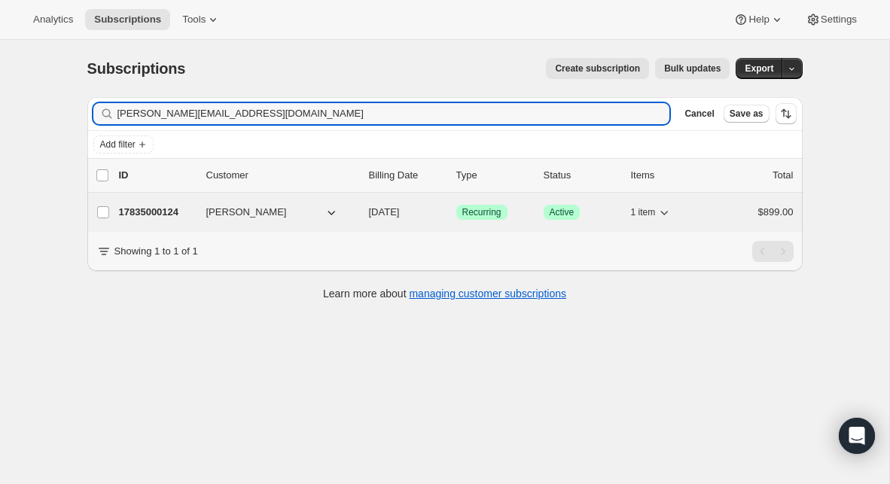
type input "[PERSON_NAME][EMAIL_ADDRESS][DOMAIN_NAME]"
click at [154, 215] on p "17835000124" at bounding box center [156, 212] width 75 height 15
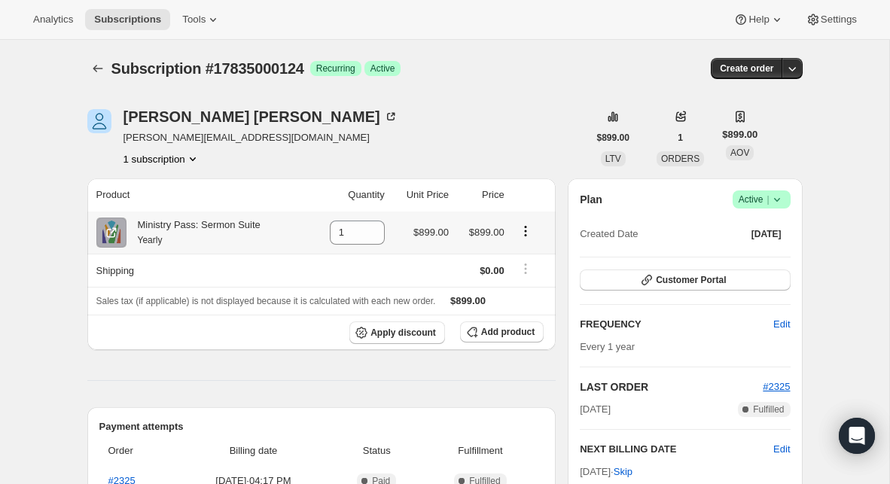
click at [529, 232] on icon "Product actions" at bounding box center [525, 231] width 15 height 15
click at [527, 256] on span "Swap variant" at bounding box center [525, 260] width 57 height 11
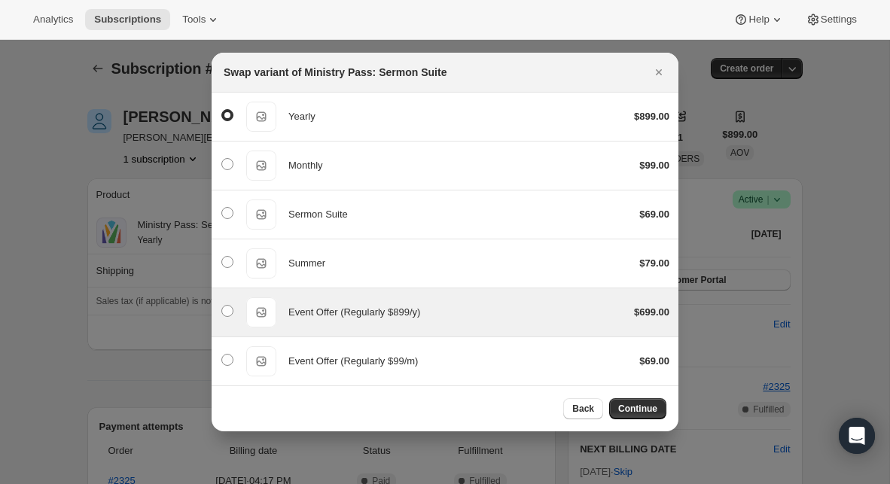
click at [481, 313] on div "Event Offer (Regularly $899/y)" at bounding box center [456, 312] width 334 height 15
radio input "false"
radio input "true"
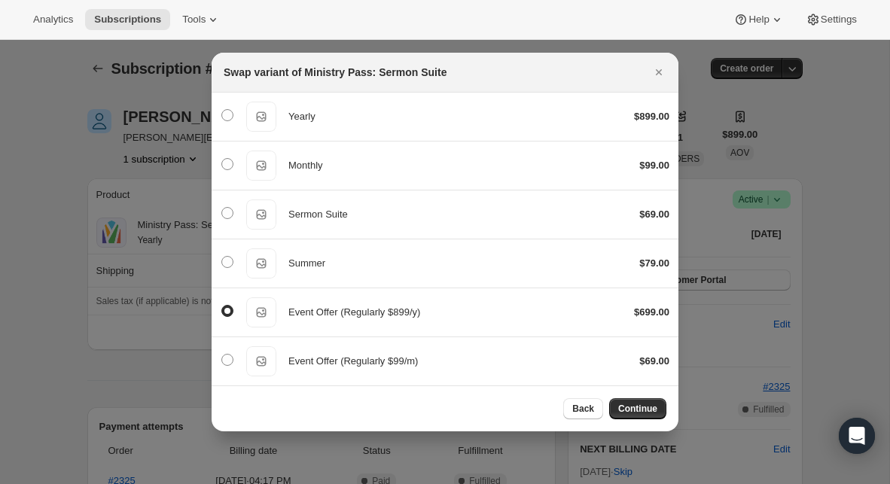
click at [644, 420] on div "Back Continue" at bounding box center [445, 409] width 467 height 46
click at [644, 414] on span "Continue" at bounding box center [637, 409] width 39 height 12
select select "fixed"
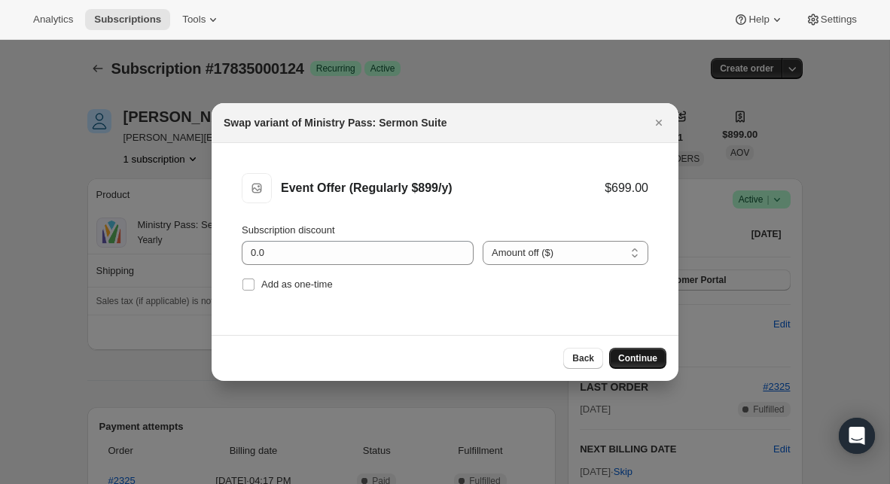
click at [631, 363] on span "Continue" at bounding box center [637, 359] width 39 height 12
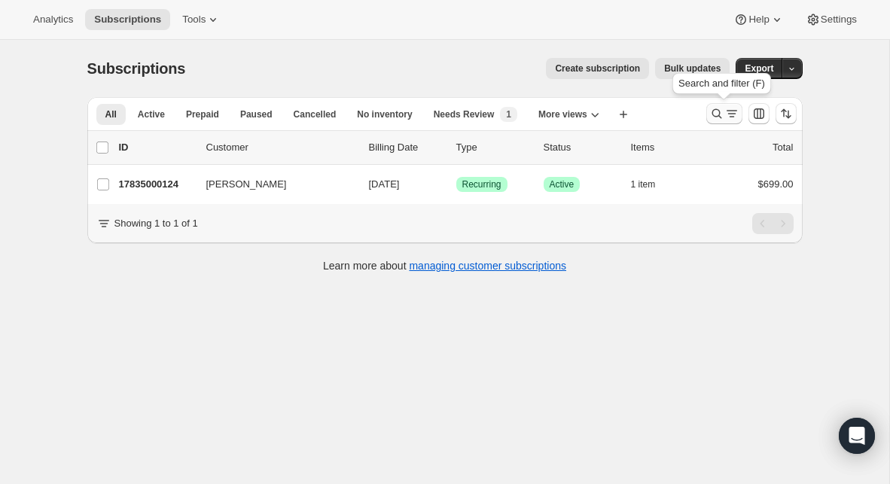
click at [719, 115] on icon "Search and filter results" at bounding box center [717, 114] width 10 height 10
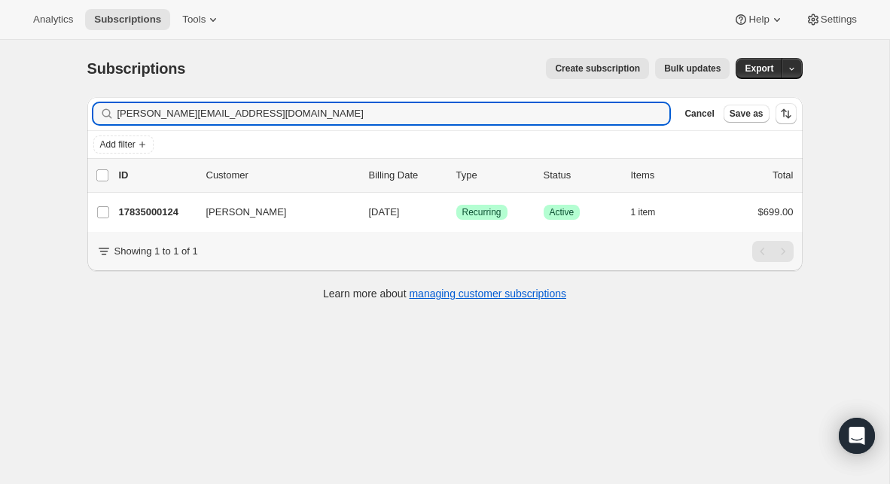
click at [441, 102] on div "Filter subscribers [PERSON_NAME][EMAIL_ADDRESS][DOMAIN_NAME] Clear Cancel Save …" at bounding box center [445, 113] width 716 height 33
click at [435, 108] on input "[PERSON_NAME][EMAIL_ADDRESS][DOMAIN_NAME]" at bounding box center [381, 113] width 526 height 21
paste input "[EMAIL_ADDRESS][DOMAIN_NAME]"
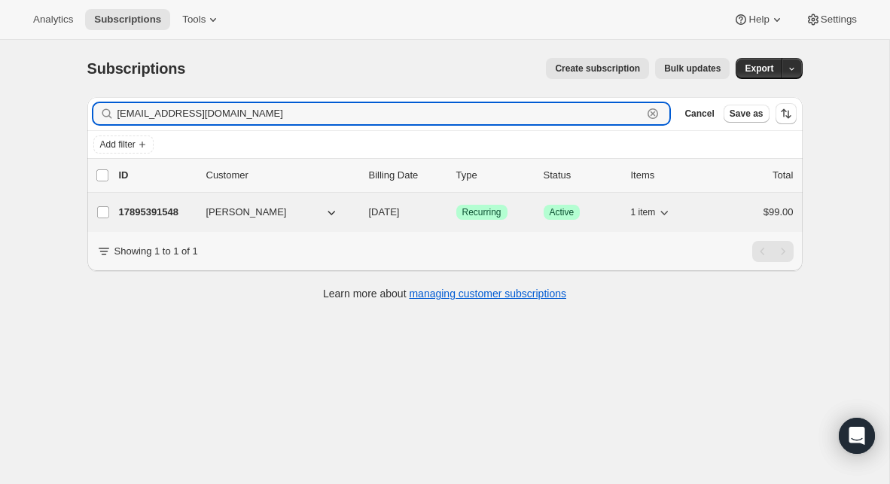
type input "[EMAIL_ADDRESS][DOMAIN_NAME]"
click at [158, 212] on p "17895391548" at bounding box center [156, 212] width 75 height 15
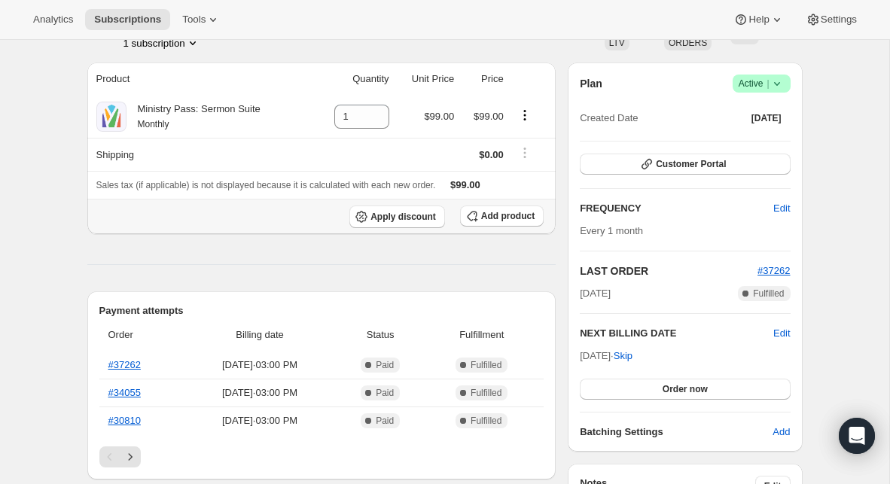
scroll to position [118, 0]
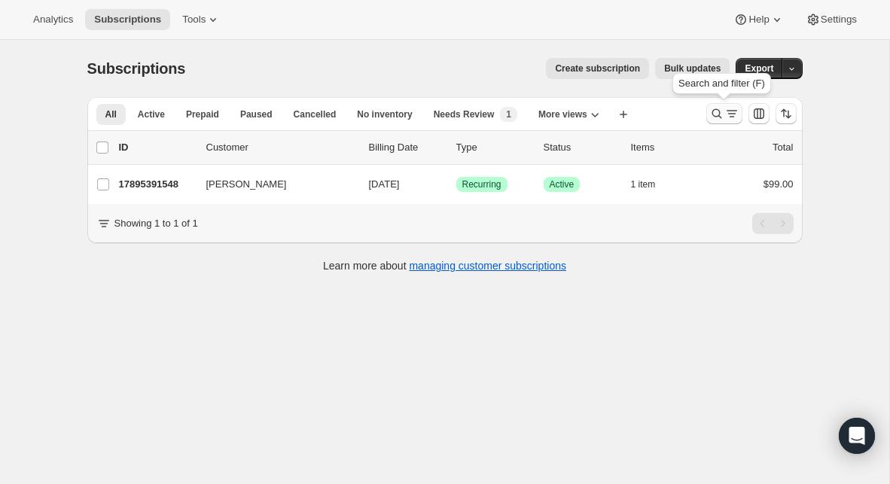
click at [710, 115] on icon "Search and filter results" at bounding box center [717, 113] width 15 height 15
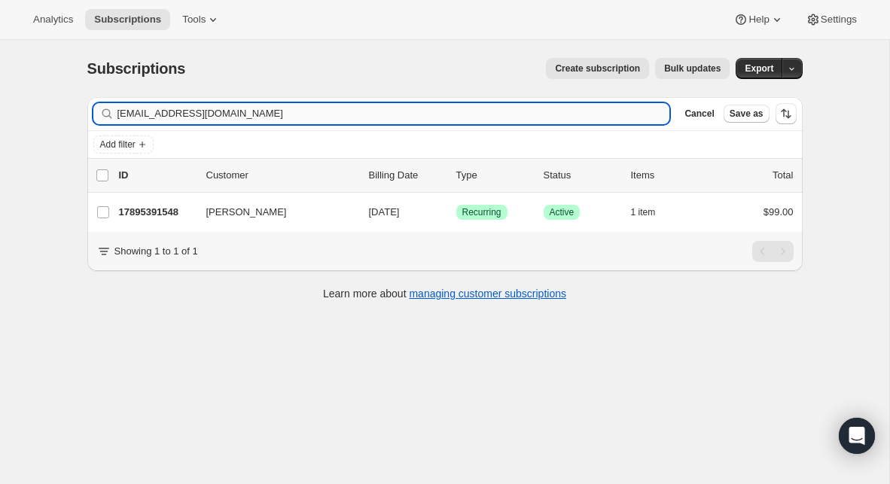
click at [490, 110] on input "[EMAIL_ADDRESS][DOMAIN_NAME]" at bounding box center [394, 113] width 553 height 21
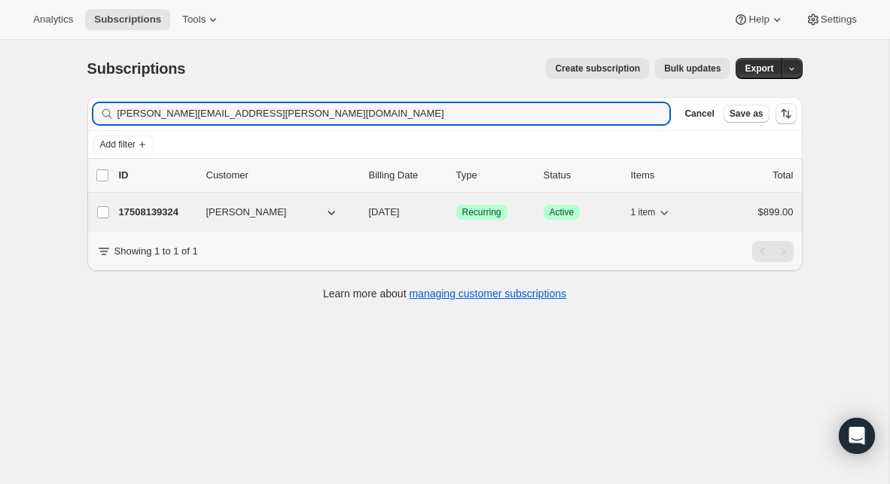
type input "[PERSON_NAME][EMAIL_ADDRESS][PERSON_NAME][DOMAIN_NAME]"
click at [163, 213] on p "17508139324" at bounding box center [156, 212] width 75 height 15
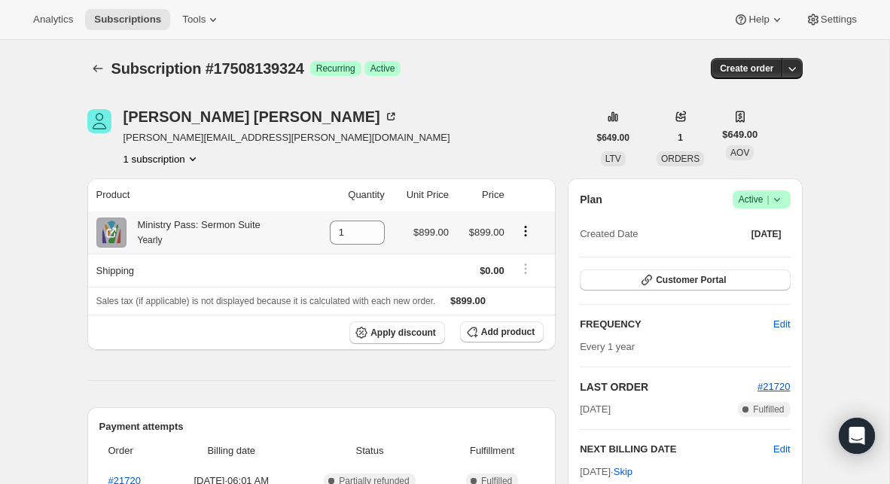
click at [528, 232] on icon "Product actions" at bounding box center [525, 231] width 15 height 15
click at [526, 261] on span "Swap variant" at bounding box center [525, 260] width 57 height 11
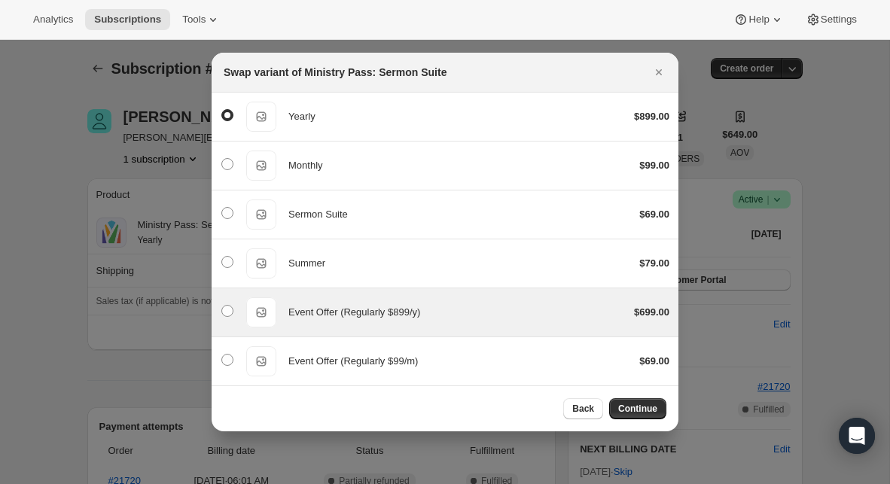
click at [403, 324] on div "Event Offer (Regularly $899/y) Event Offer (Regularly $899/y) $699.00" at bounding box center [445, 313] width 449 height 30
radio input "false"
radio input "true"
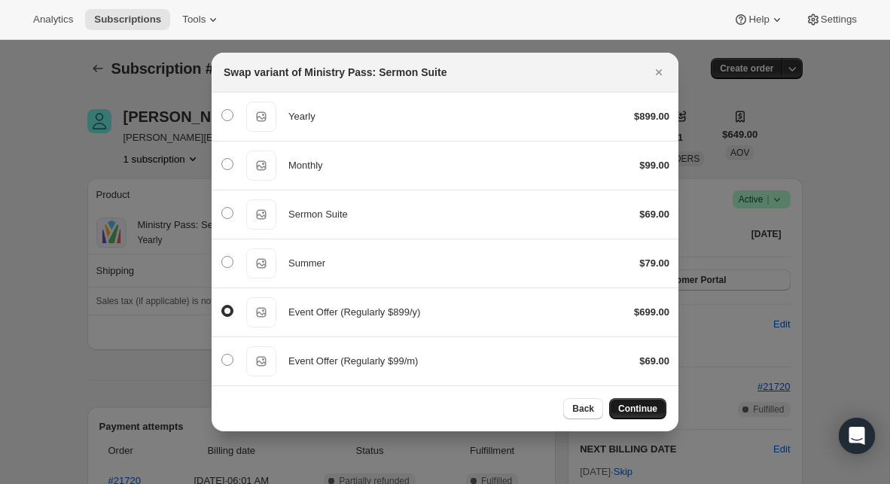
click at [643, 414] on span "Continue" at bounding box center [637, 409] width 39 height 12
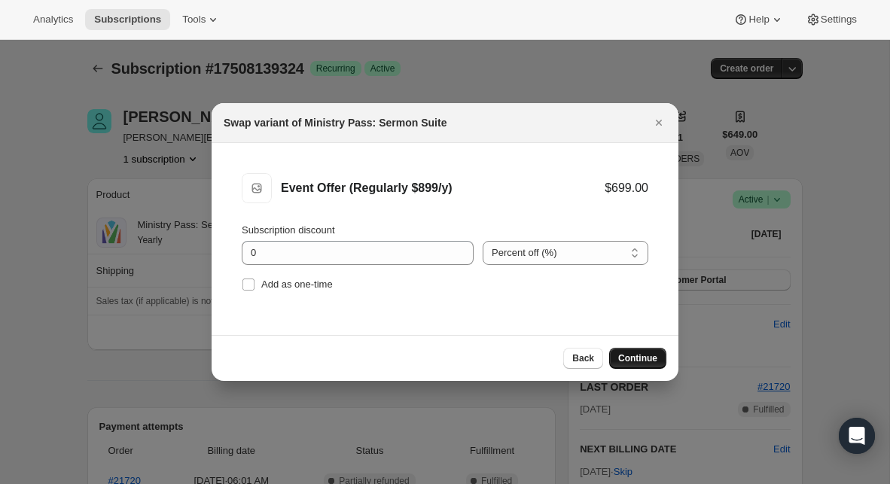
click at [641, 366] on button "Continue" at bounding box center [637, 358] width 57 height 21
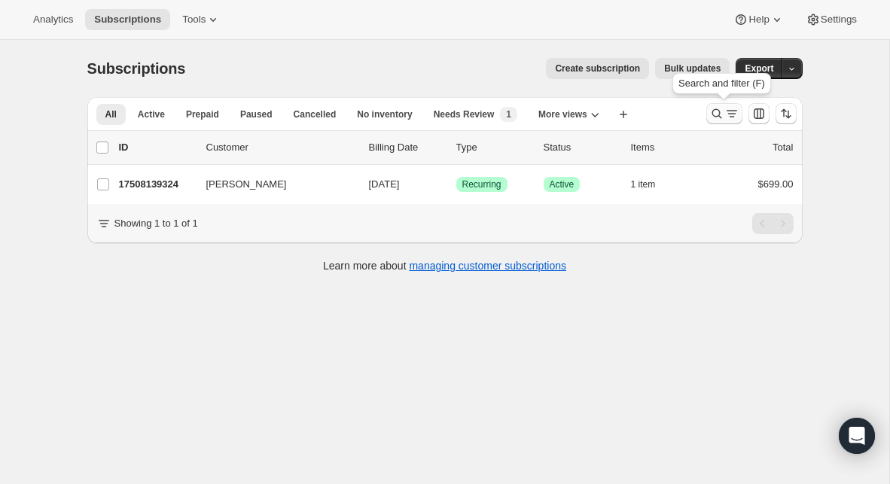
click at [710, 117] on icon "Search and filter results" at bounding box center [717, 113] width 15 height 15
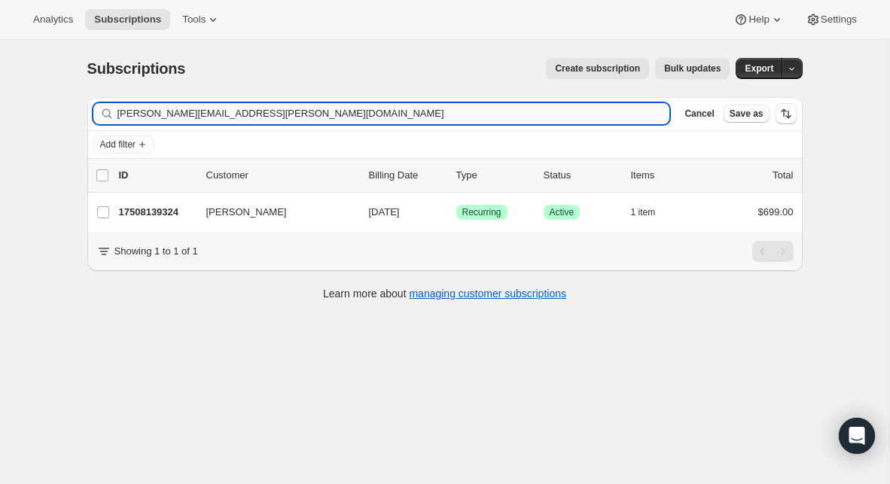
click at [447, 114] on input "[PERSON_NAME][EMAIL_ADDRESS][PERSON_NAME][DOMAIN_NAME]" at bounding box center [394, 113] width 553 height 21
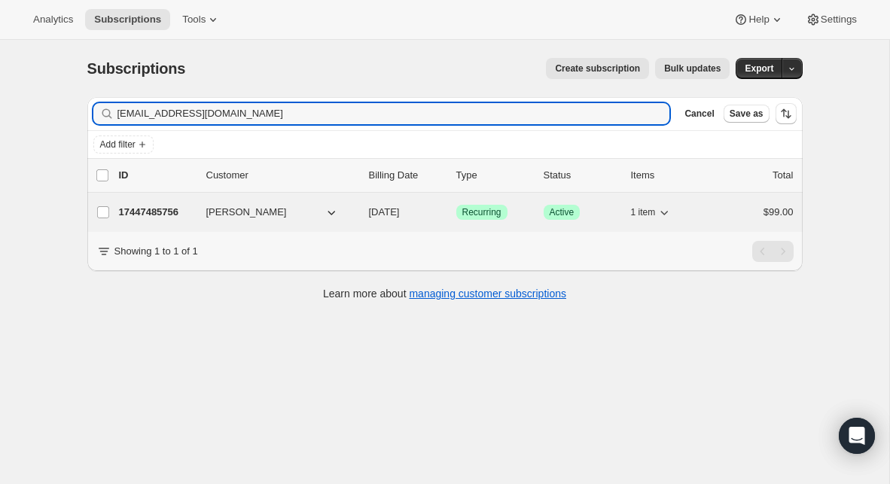
type input "[EMAIL_ADDRESS][DOMAIN_NAME]"
click at [148, 215] on p "17447485756" at bounding box center [156, 212] width 75 height 15
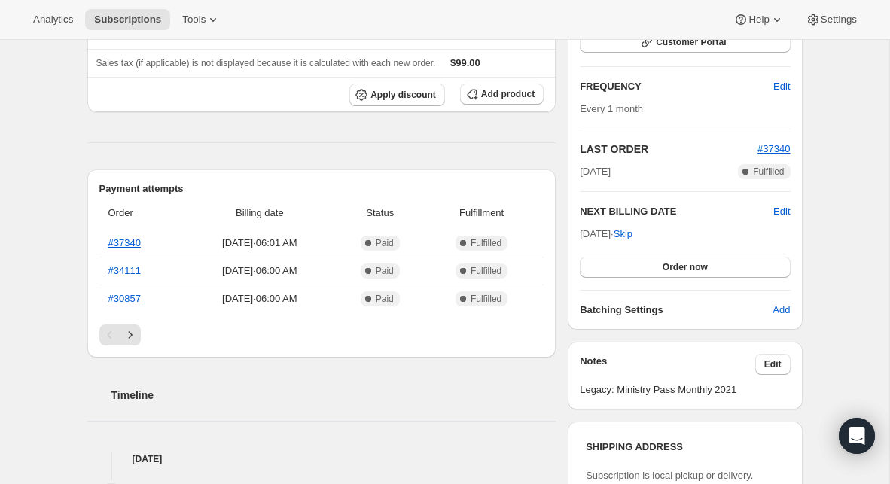
scroll to position [240, 0]
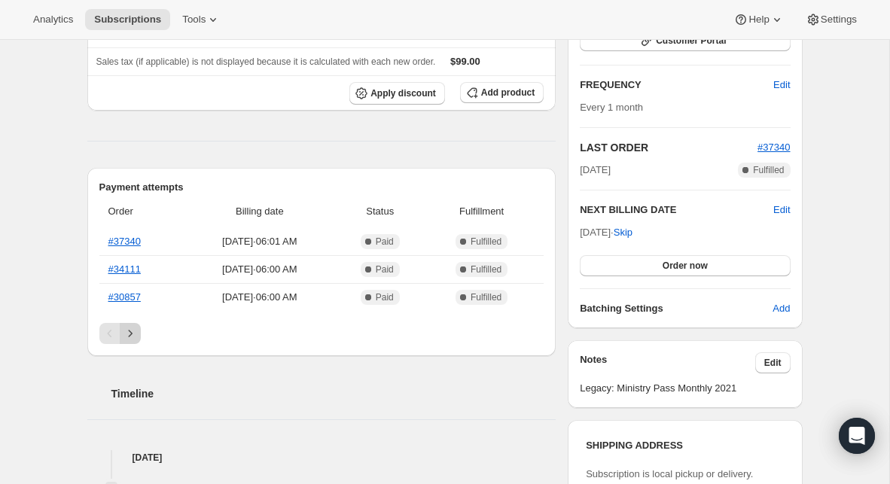
click at [129, 334] on icon "Next" at bounding box center [130, 333] width 15 height 15
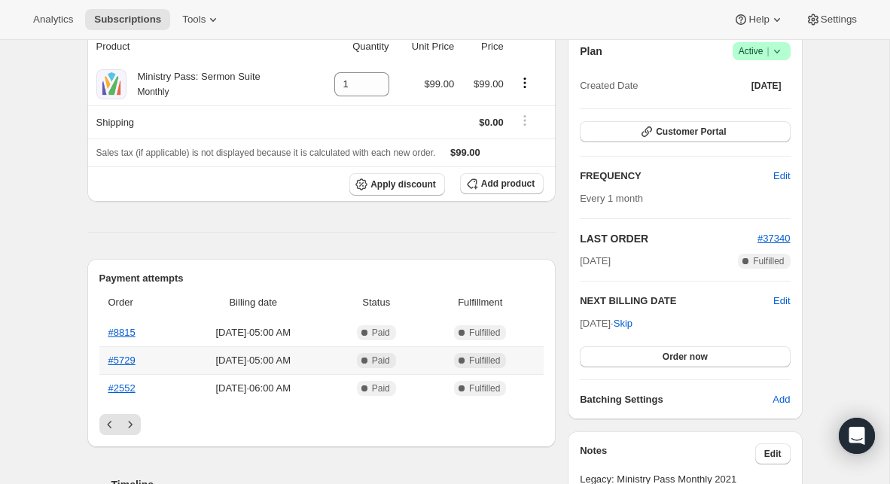
scroll to position [132, 0]
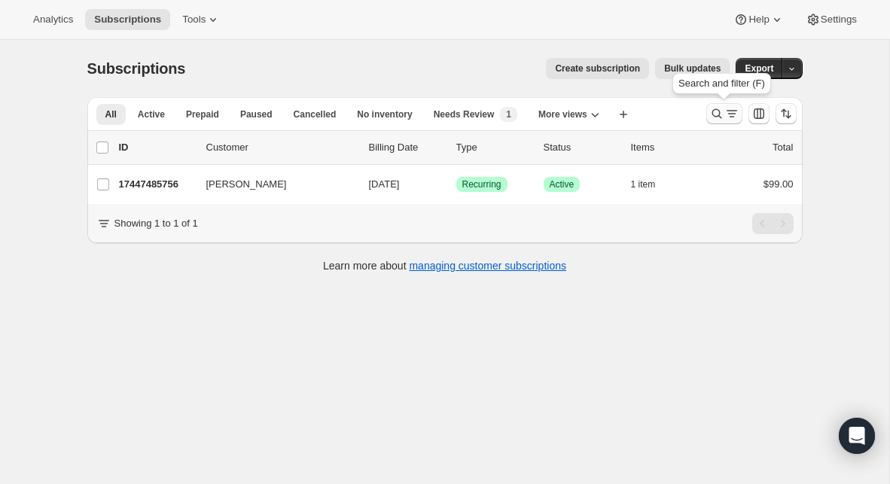
click at [718, 117] on icon "Search and filter results" at bounding box center [717, 113] width 15 height 15
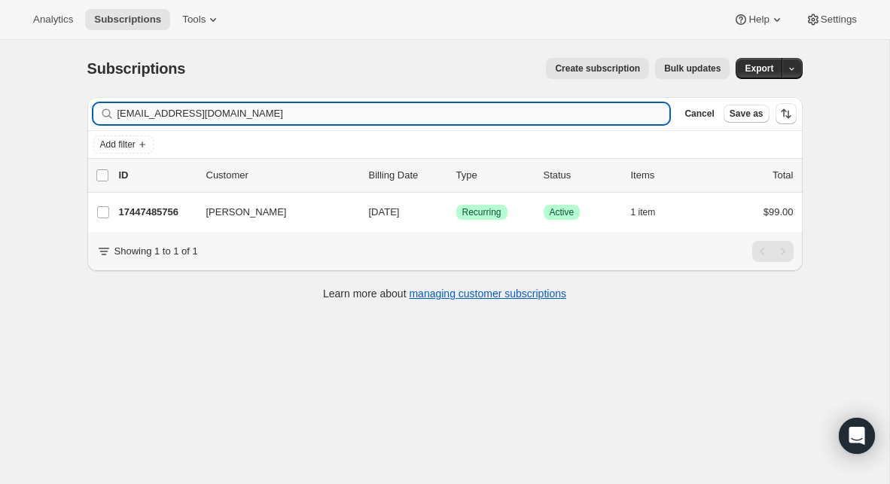
click at [423, 114] on input "[EMAIL_ADDRESS][DOMAIN_NAME]" at bounding box center [394, 113] width 553 height 21
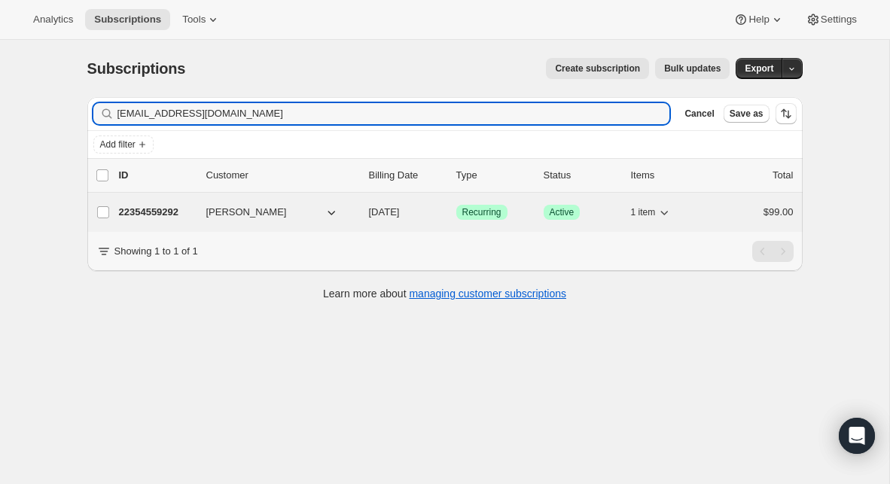
type input "[EMAIL_ADDRESS][DOMAIN_NAME]"
click at [161, 214] on p "22354559292" at bounding box center [156, 212] width 75 height 15
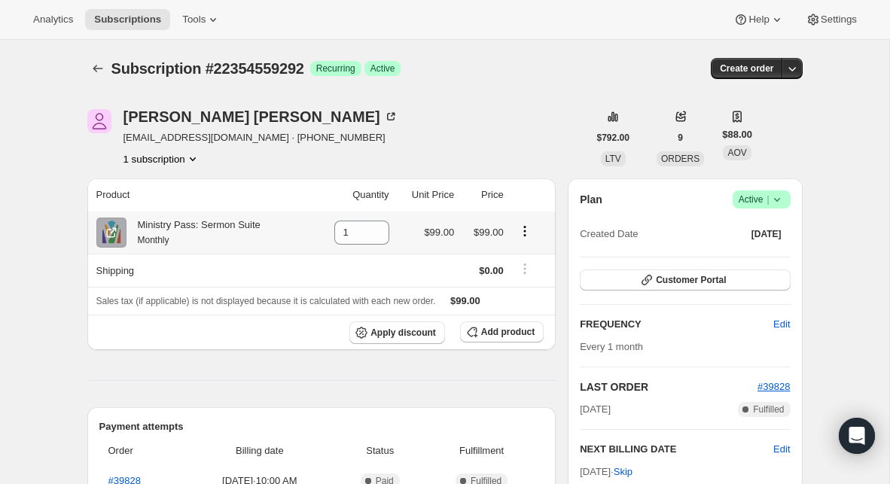
click at [533, 235] on icon "Product actions" at bounding box center [525, 231] width 15 height 15
click at [520, 266] on span "Swap variant" at bounding box center [524, 260] width 57 height 15
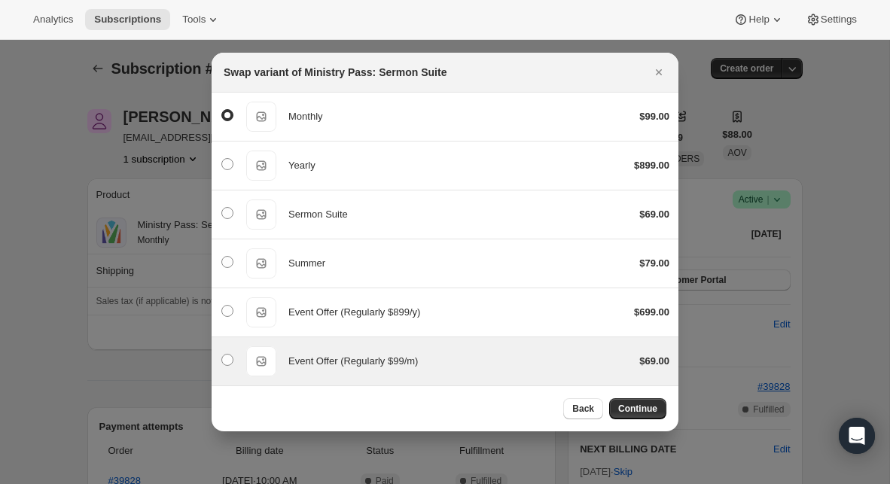
click at [451, 358] on div "Event Offer (Regularly $99/m)" at bounding box center [458, 361] width 339 height 15
radio input "false"
radio input "true"
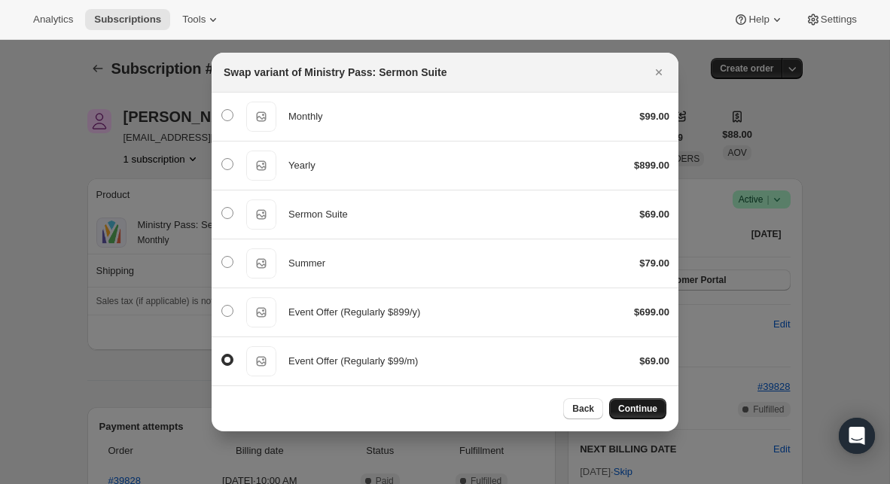
click at [631, 408] on span "Continue" at bounding box center [637, 409] width 39 height 12
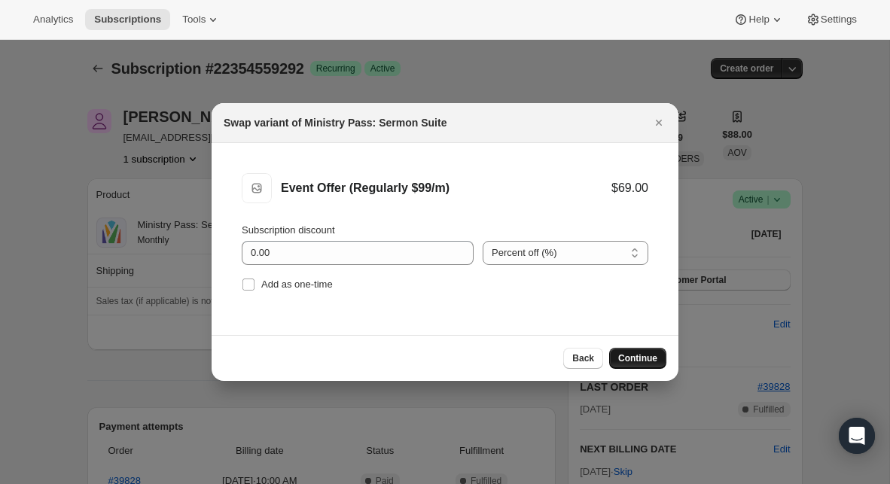
click at [643, 351] on button "Continue" at bounding box center [637, 358] width 57 height 21
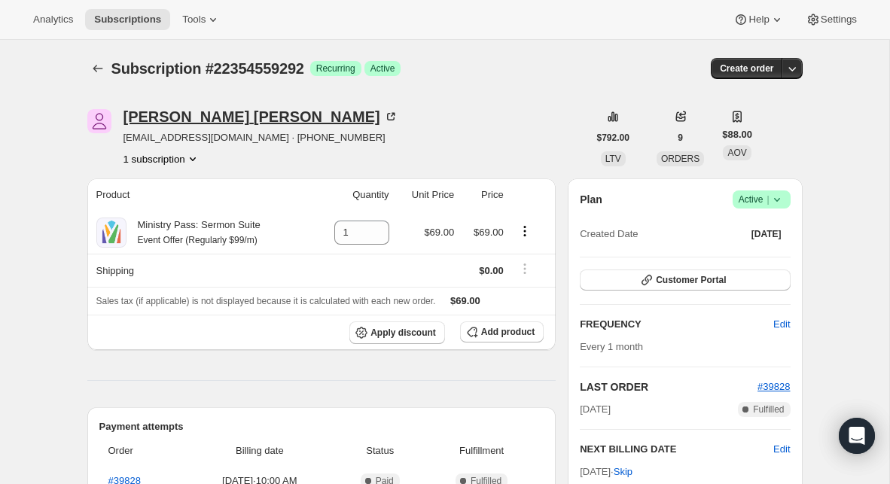
click at [383, 118] on icon at bounding box center [390, 116] width 15 height 15
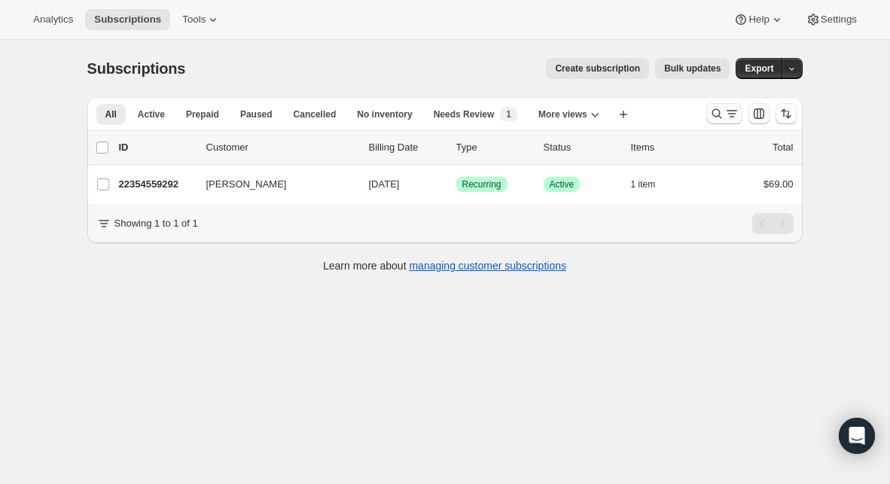
click at [707, 111] on button "Search and filter results" at bounding box center [725, 113] width 36 height 21
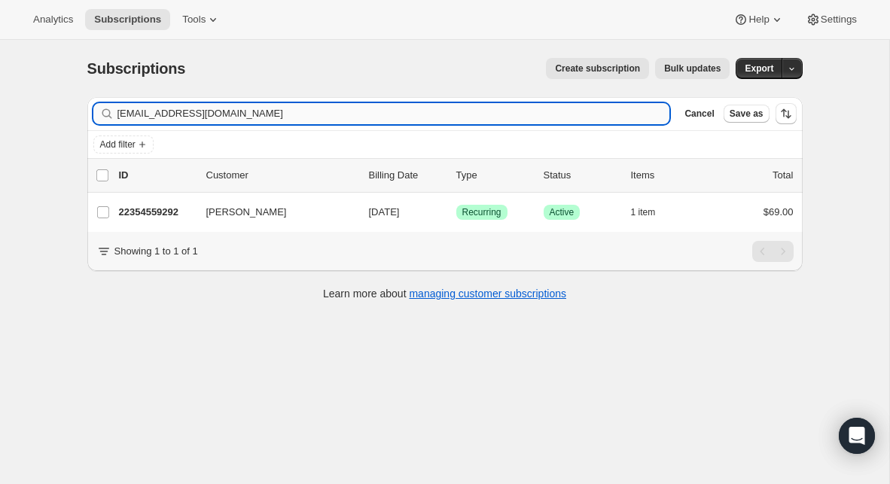
click at [508, 114] on input "[EMAIL_ADDRESS][DOMAIN_NAME]" at bounding box center [394, 113] width 553 height 21
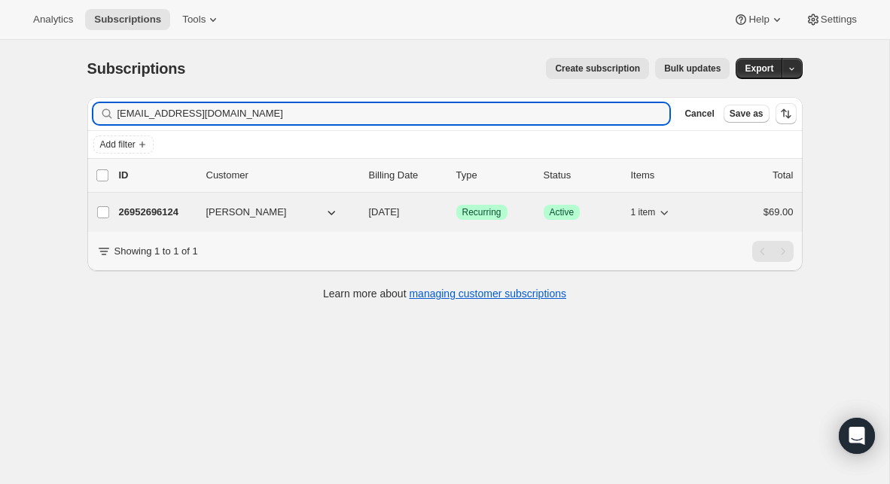
type input "[EMAIL_ADDRESS][DOMAIN_NAME]"
click at [157, 212] on p "26952696124" at bounding box center [156, 212] width 75 height 15
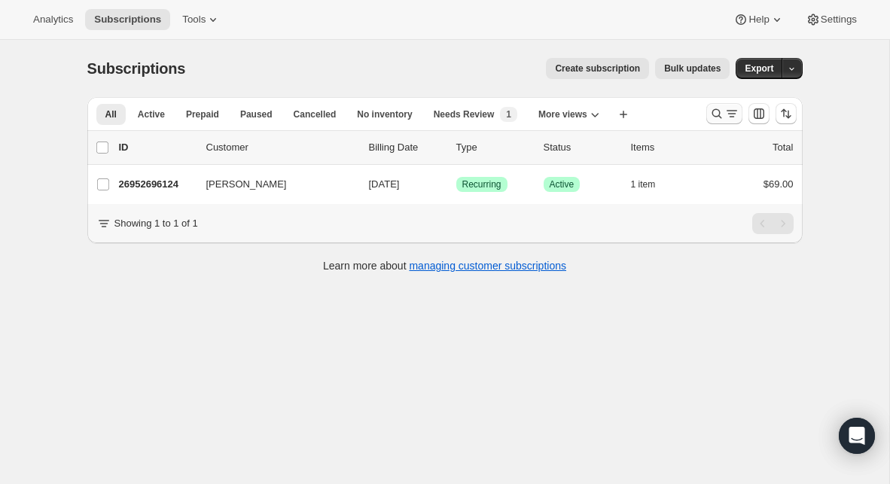
click at [719, 109] on icon "Search and filter results" at bounding box center [717, 113] width 15 height 15
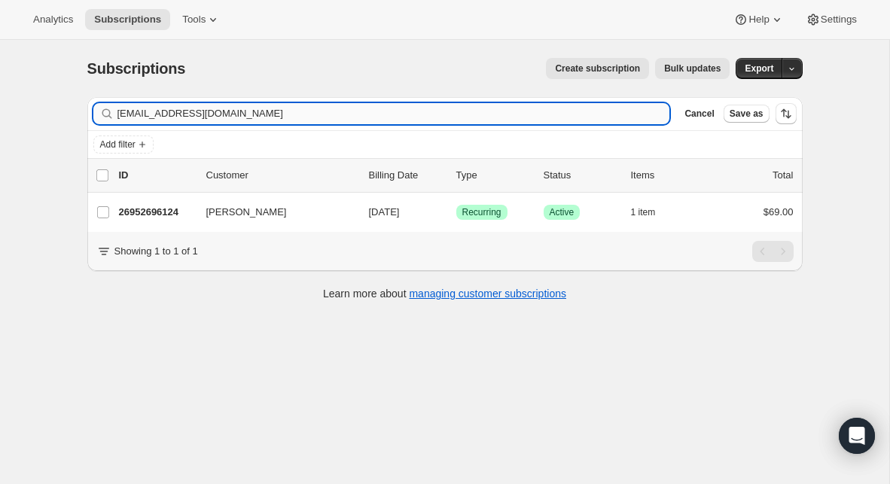
click at [544, 105] on input "[EMAIL_ADDRESS][DOMAIN_NAME]" at bounding box center [394, 113] width 553 height 21
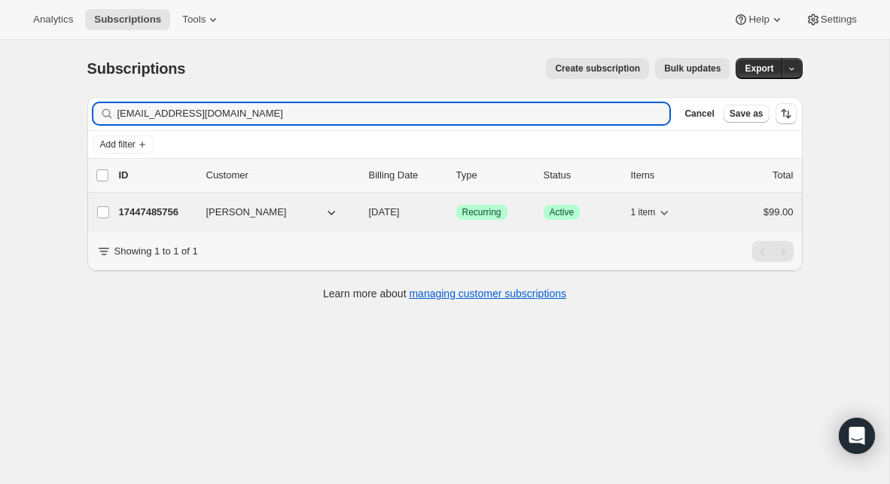
type input "[EMAIL_ADDRESS][DOMAIN_NAME]"
click at [176, 216] on p "17447485756" at bounding box center [156, 212] width 75 height 15
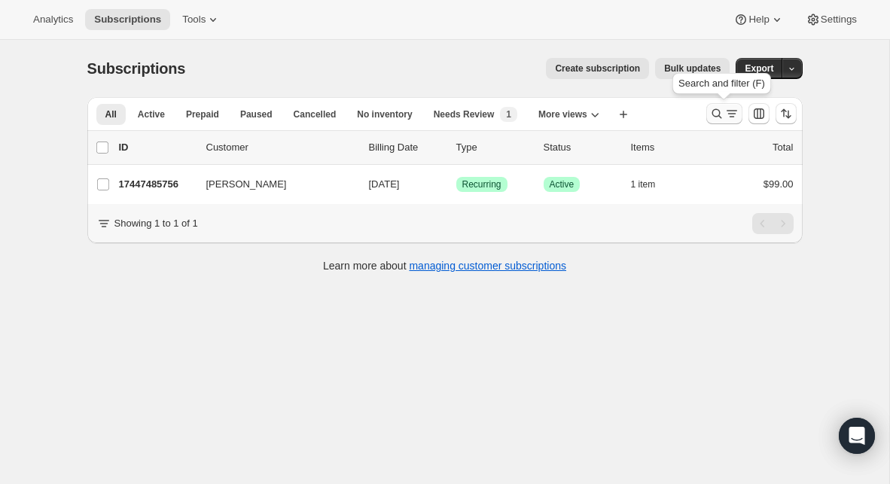
click at [715, 118] on icon "Search and filter results" at bounding box center [717, 113] width 15 height 15
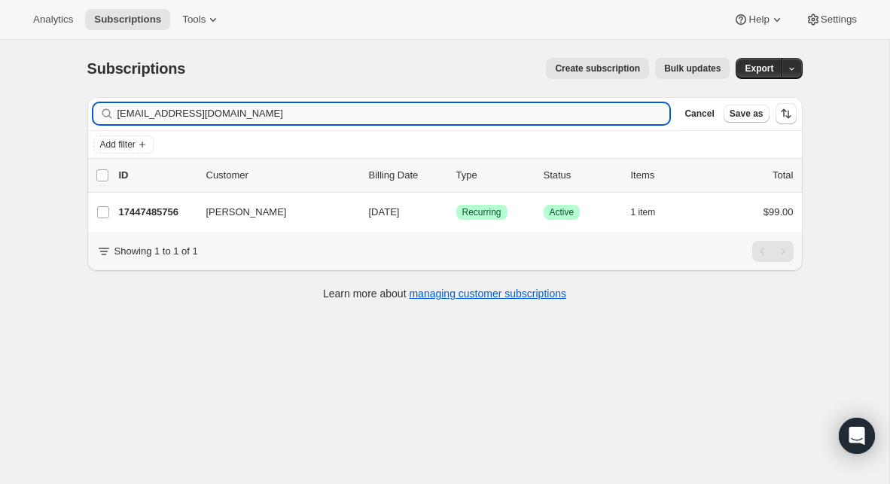
click at [497, 115] on input "[EMAIL_ADDRESS][DOMAIN_NAME]" at bounding box center [394, 113] width 553 height 21
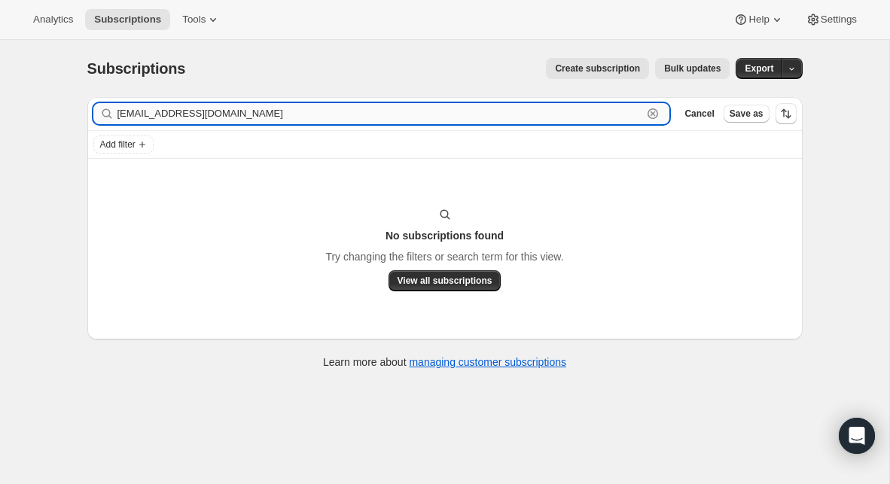
click at [158, 116] on input "[EMAIL_ADDRESS][DOMAIN_NAME]" at bounding box center [381, 113] width 526 height 21
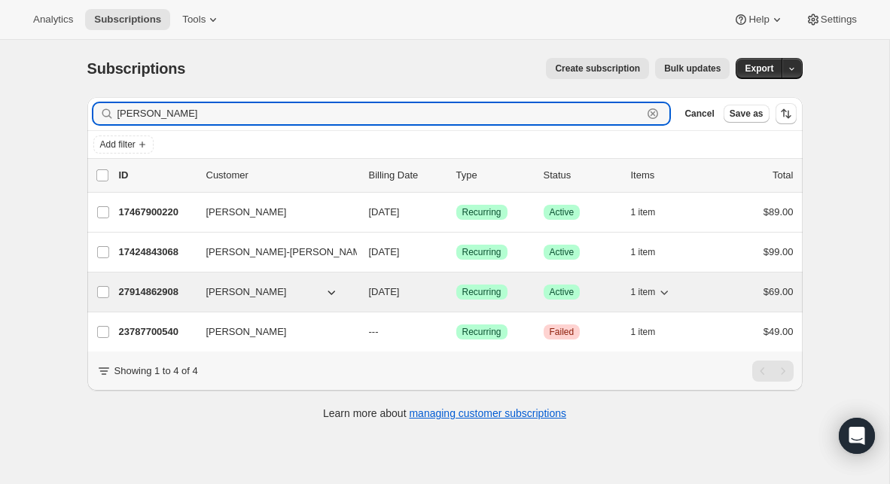
type input "[PERSON_NAME]"
click at [162, 294] on p "27914862908" at bounding box center [156, 292] width 75 height 15
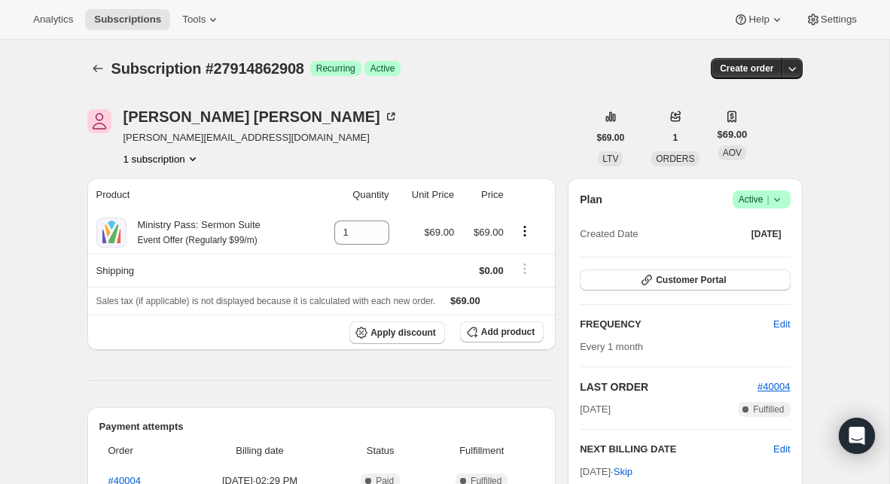
click at [182, 136] on span "[PERSON_NAME][EMAIL_ADDRESS][DOMAIN_NAME]" at bounding box center [261, 137] width 275 height 15
copy span "[PERSON_NAME][EMAIL_ADDRESS][DOMAIN_NAME]"
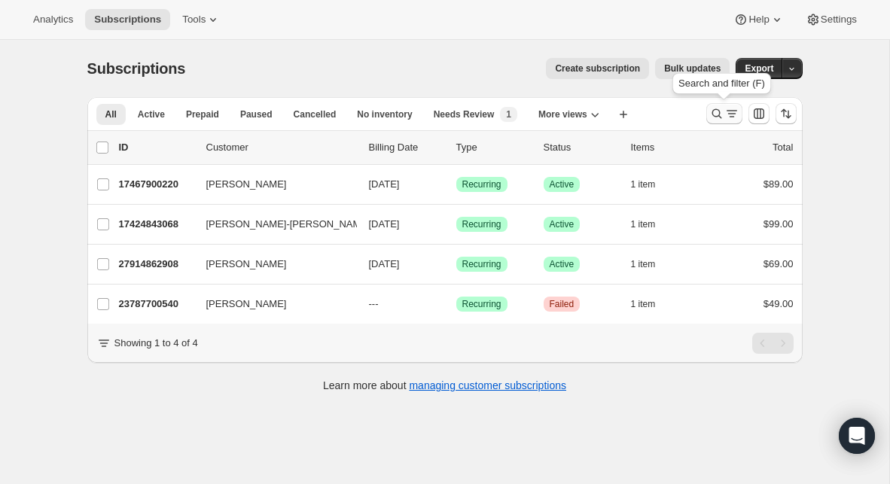
click at [723, 115] on icon "Search and filter results" at bounding box center [717, 113] width 15 height 15
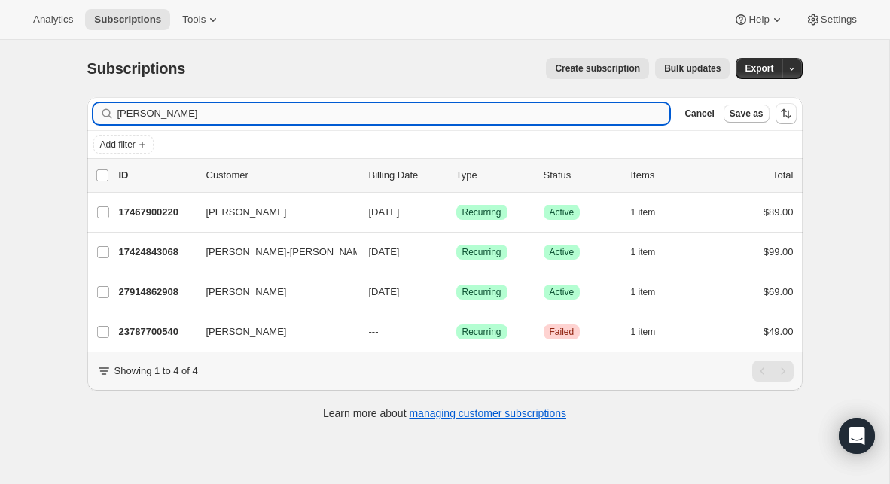
click at [483, 111] on input "[PERSON_NAME]" at bounding box center [394, 113] width 553 height 21
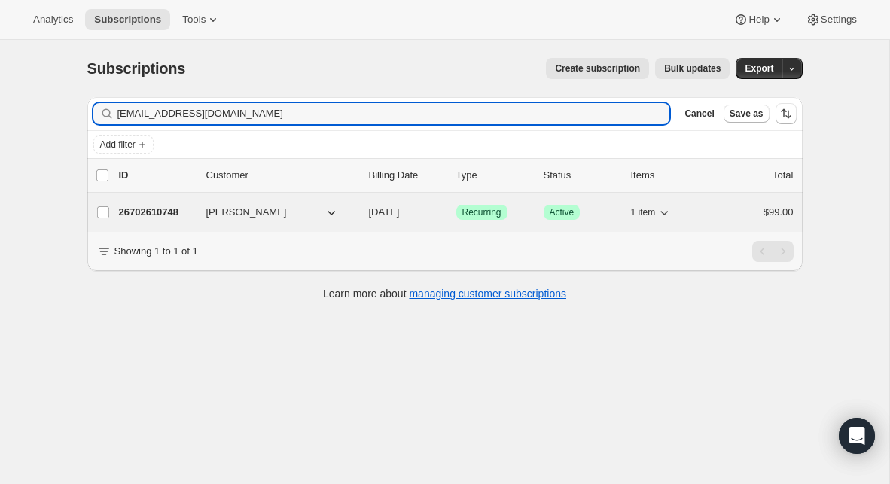
type input "[EMAIL_ADDRESS][DOMAIN_NAME]"
click at [163, 211] on p "26702610748" at bounding box center [156, 212] width 75 height 15
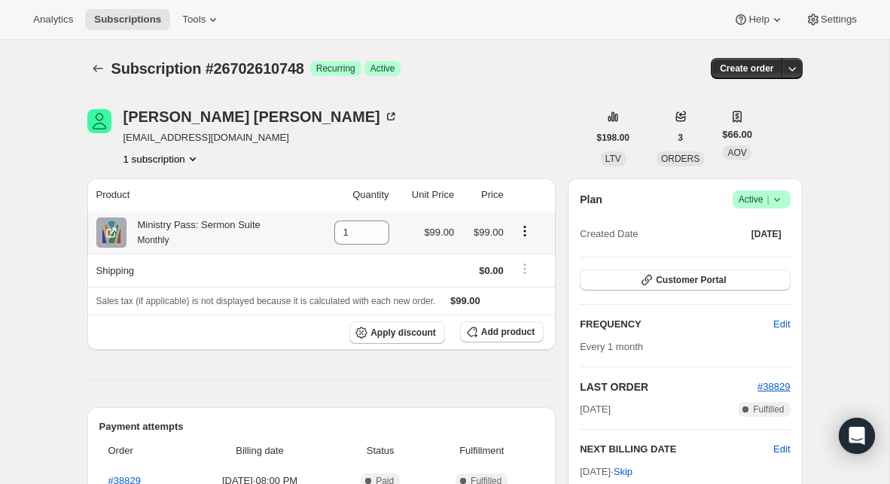
click at [521, 234] on icon "Product actions" at bounding box center [525, 231] width 15 height 15
click at [530, 263] on span "Swap variant" at bounding box center [524, 260] width 57 height 11
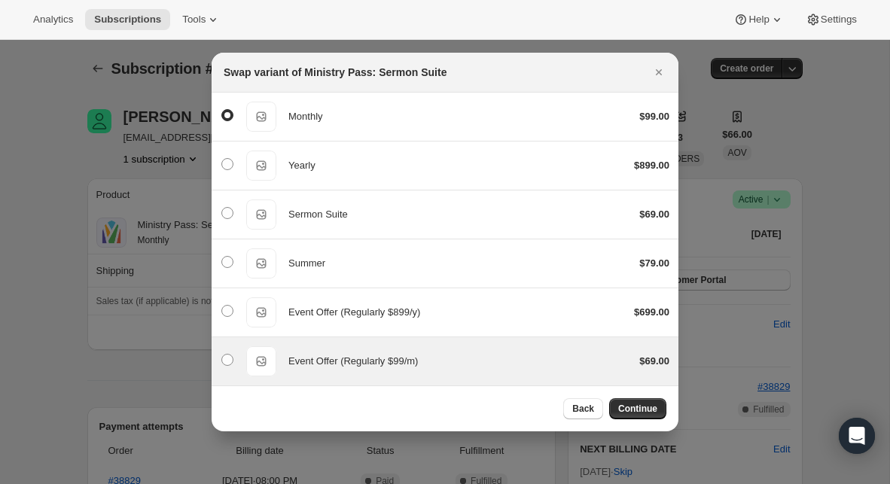
click at [413, 357] on span "Event Offer (Regularly $99/m)" at bounding box center [354, 361] width 130 height 11
radio input "false"
radio input "true"
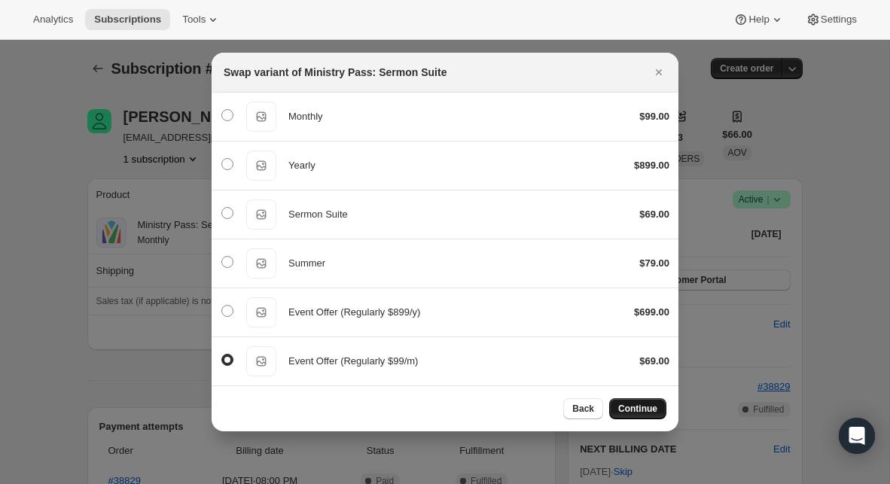
click at [636, 412] on span "Continue" at bounding box center [637, 409] width 39 height 12
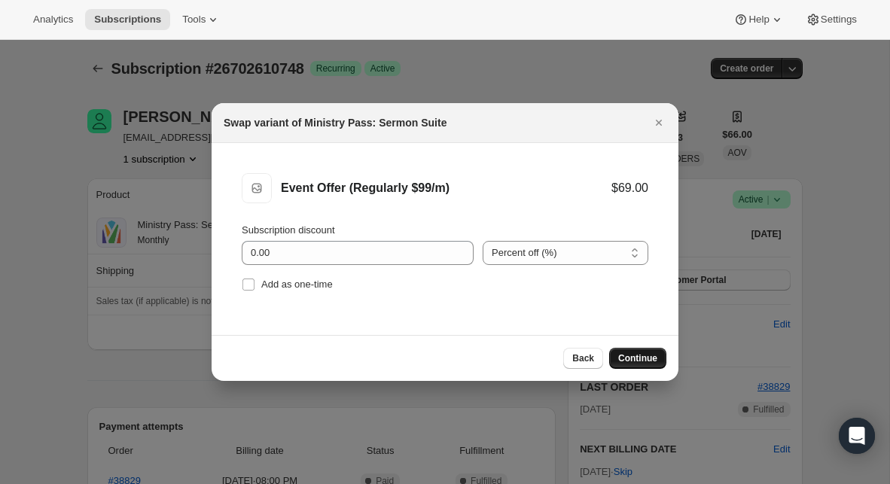
click at [641, 356] on span "Continue" at bounding box center [637, 359] width 39 height 12
